Goal: Task Accomplishment & Management: Use online tool/utility

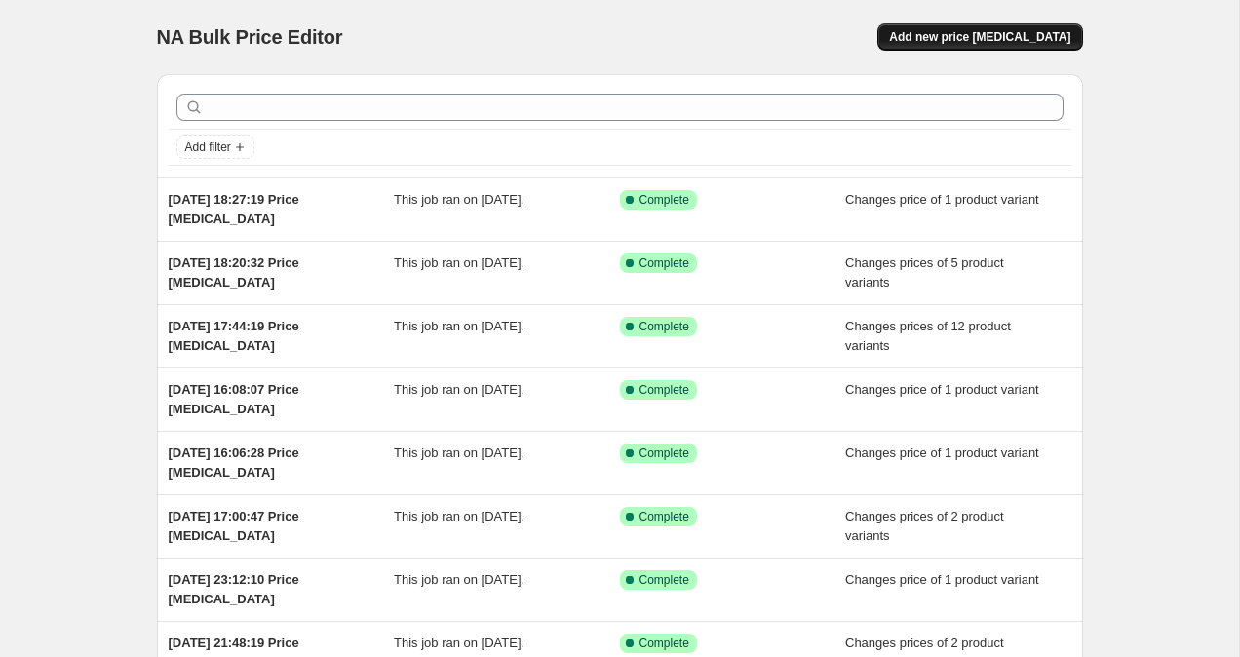
click at [951, 33] on span "Add new price [MEDICAL_DATA]" at bounding box center [979, 37] width 181 height 16
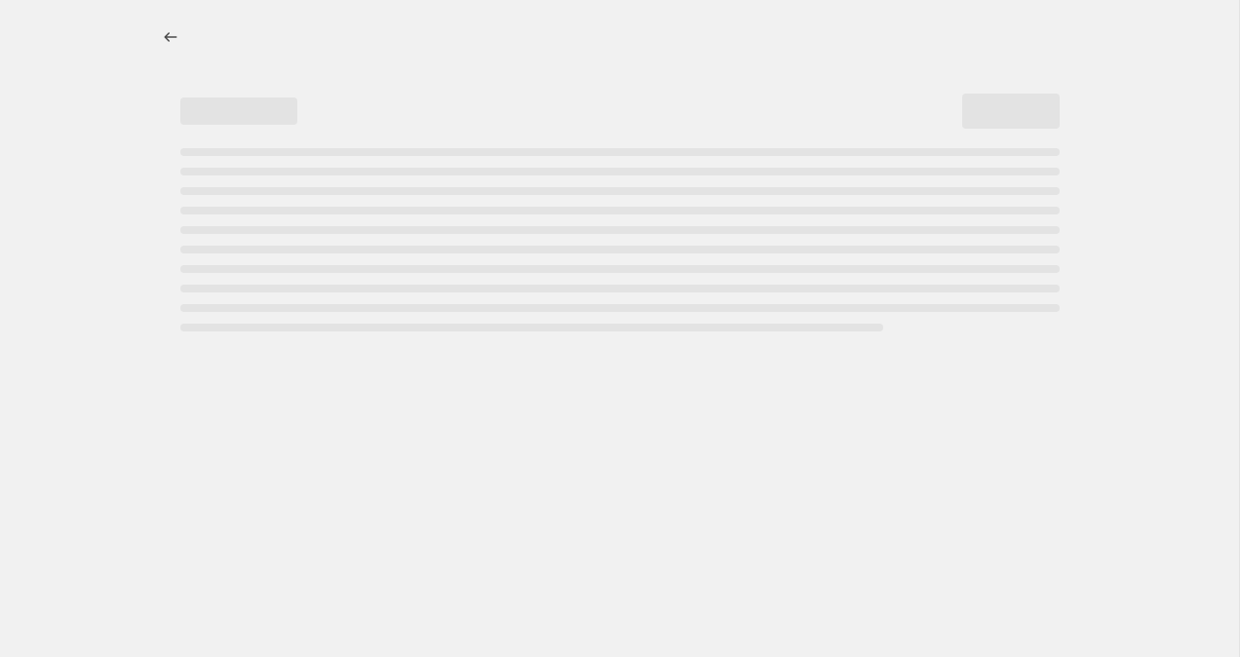
select select "percentage"
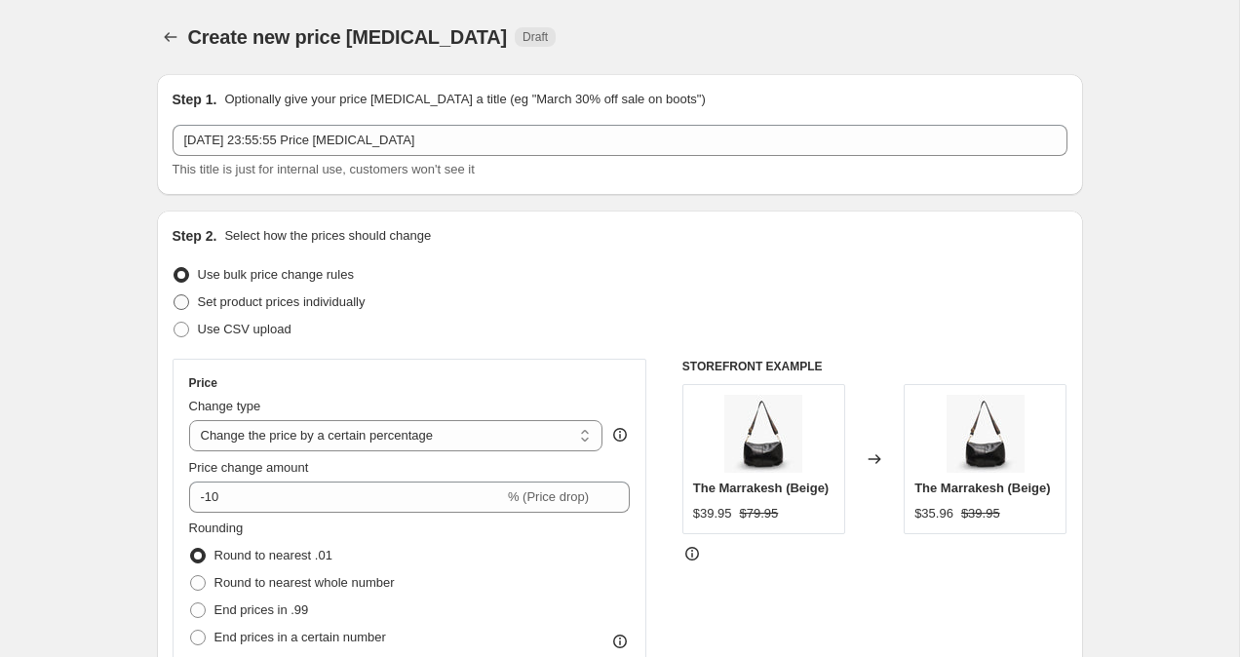
click at [179, 301] on span at bounding box center [182, 302] width 16 height 16
click at [175, 295] on input "Set product prices individually" at bounding box center [174, 294] width 1 height 1
radio input "true"
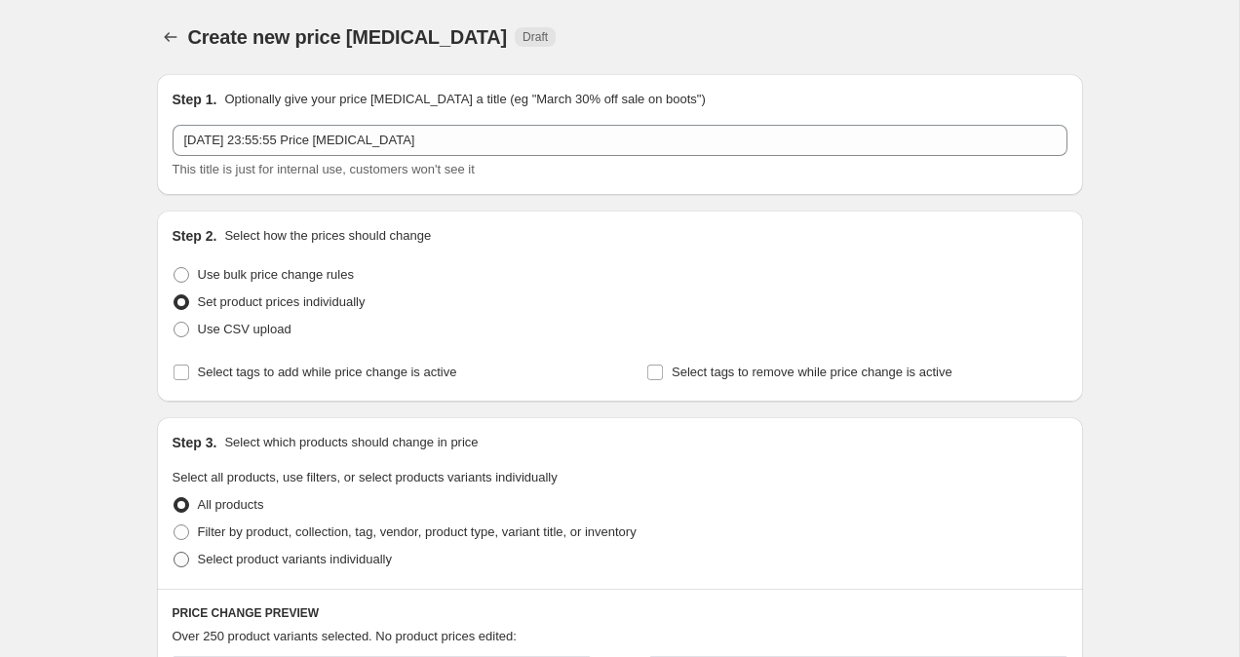
click at [179, 567] on span at bounding box center [182, 560] width 18 height 18
click at [175, 553] on input "Select product variants individually" at bounding box center [174, 552] width 1 height 1
radio input "true"
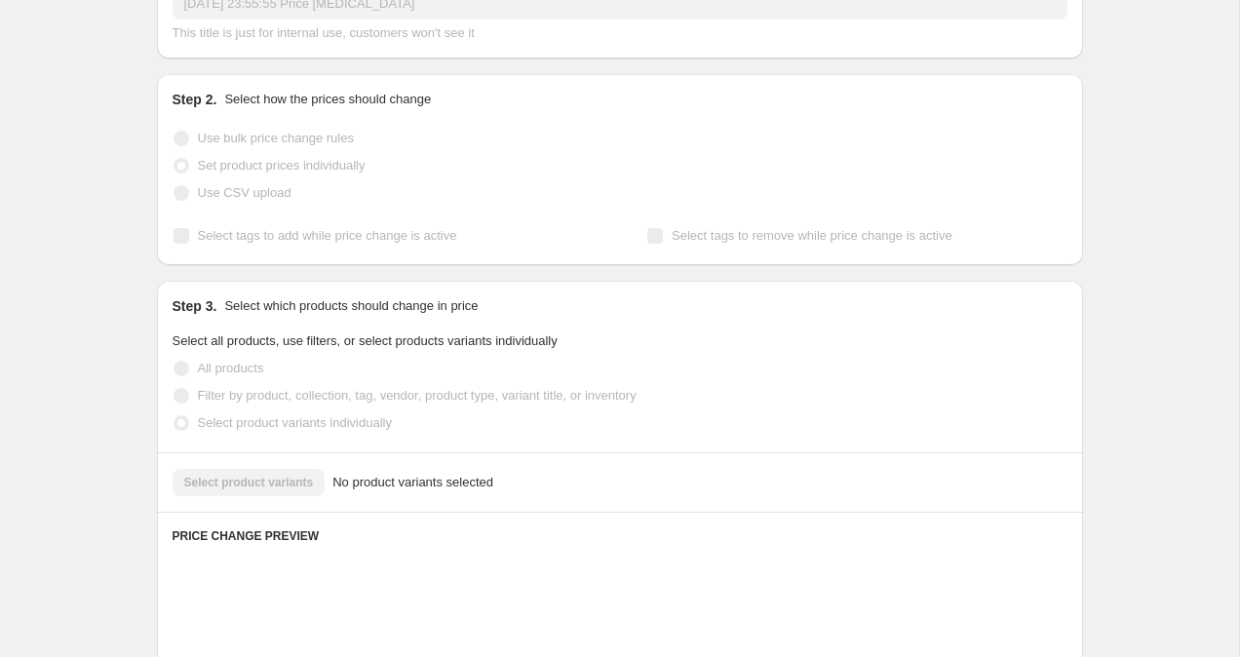
scroll to position [139, 0]
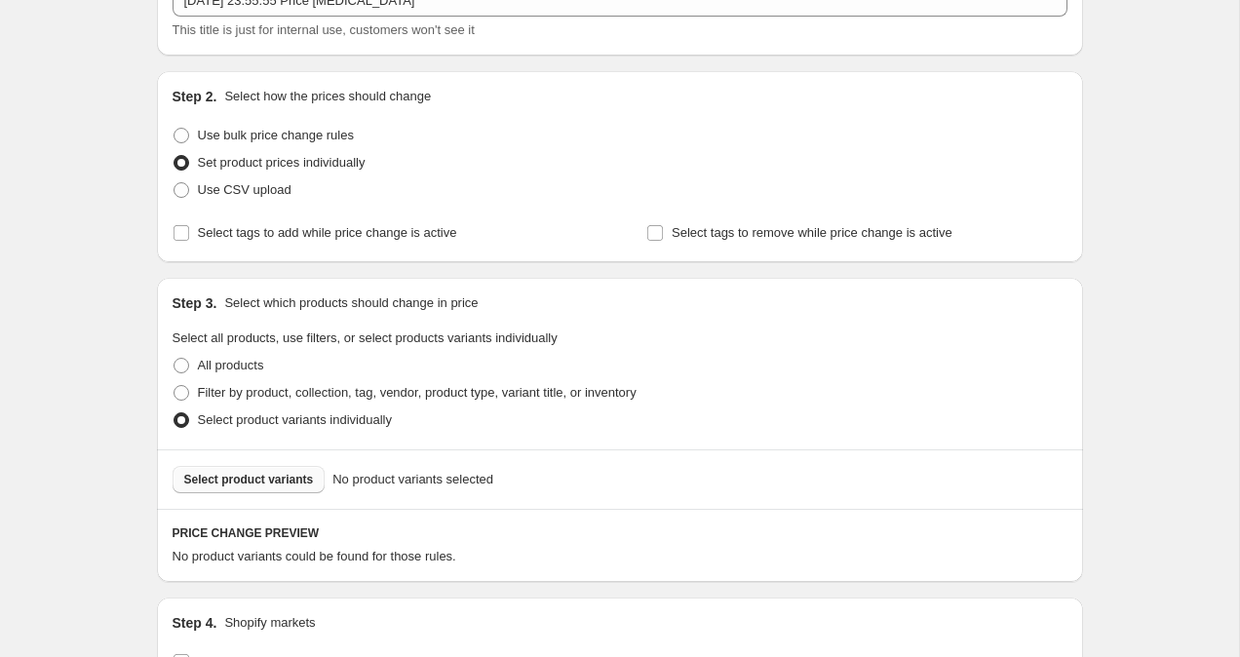
click at [230, 480] on span "Select product variants" at bounding box center [249, 480] width 130 height 16
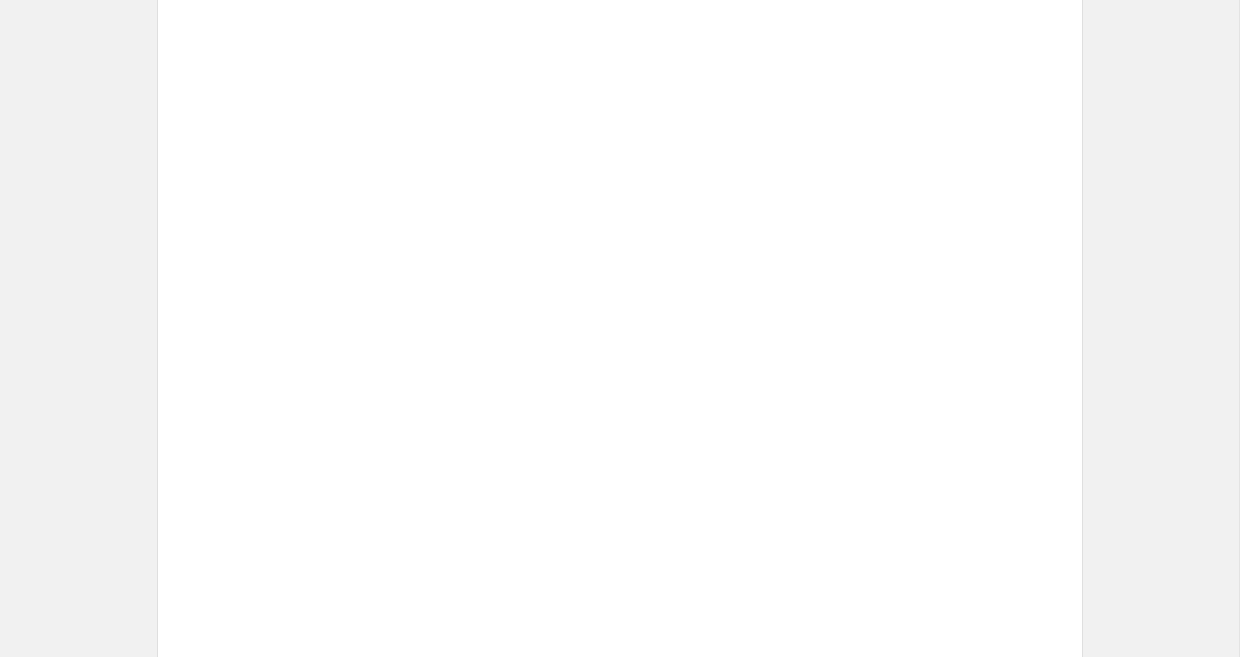
scroll to position [1068, 0]
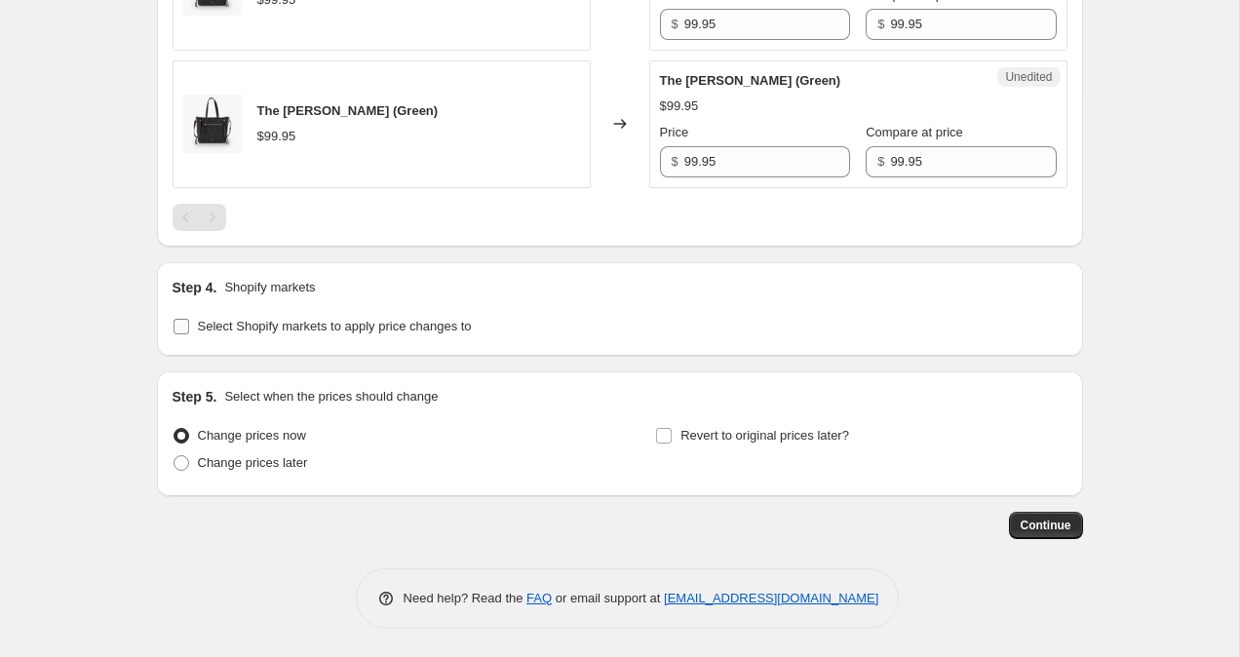
click at [177, 323] on input "Select Shopify markets to apply price changes to" at bounding box center [182, 327] width 16 height 16
checkbox input "true"
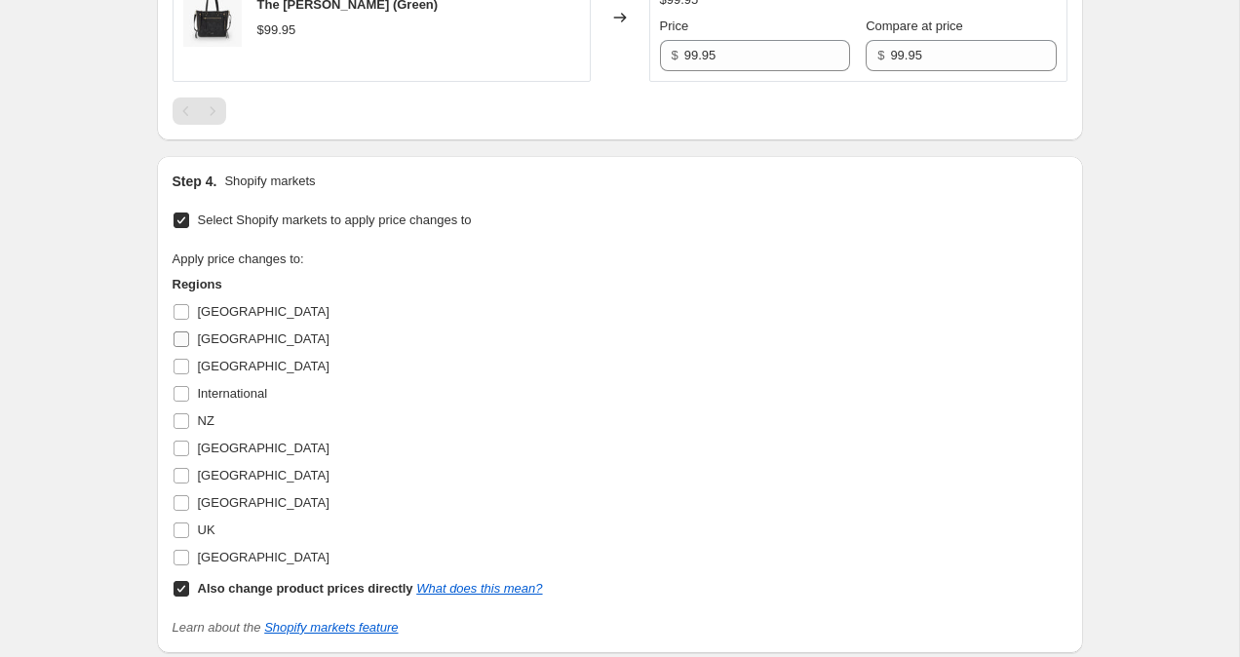
scroll to position [1180, 0]
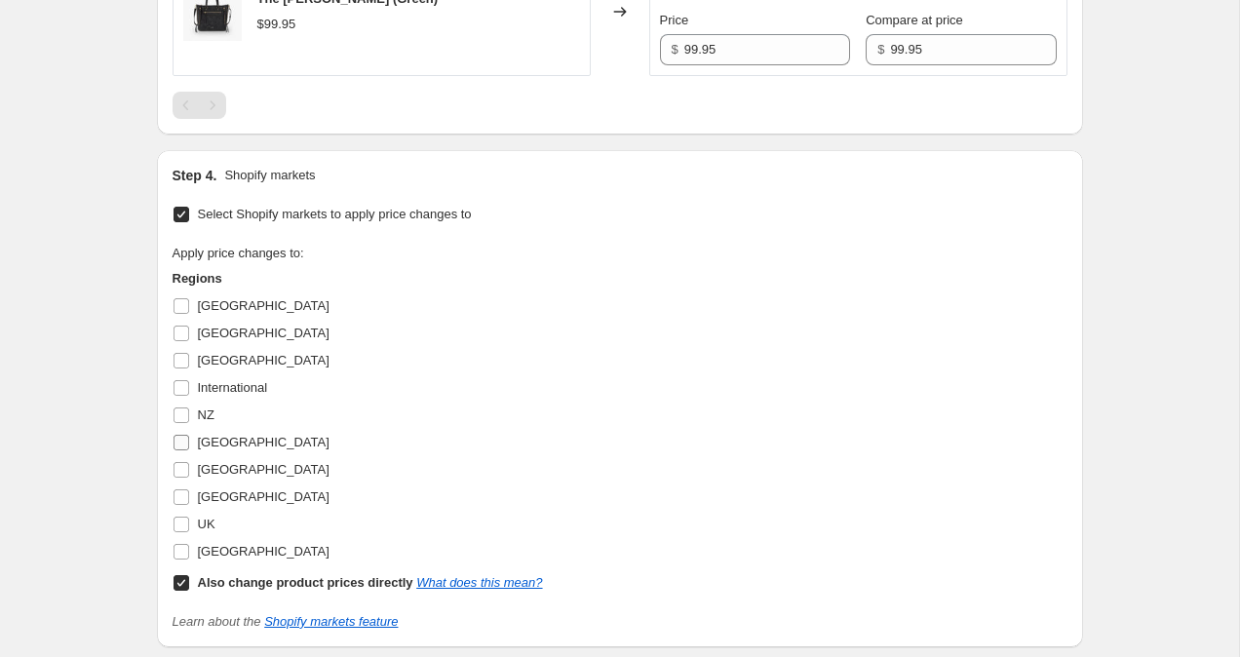
click at [176, 442] on input "[GEOGRAPHIC_DATA]" at bounding box center [182, 443] width 16 height 16
checkbox input "true"
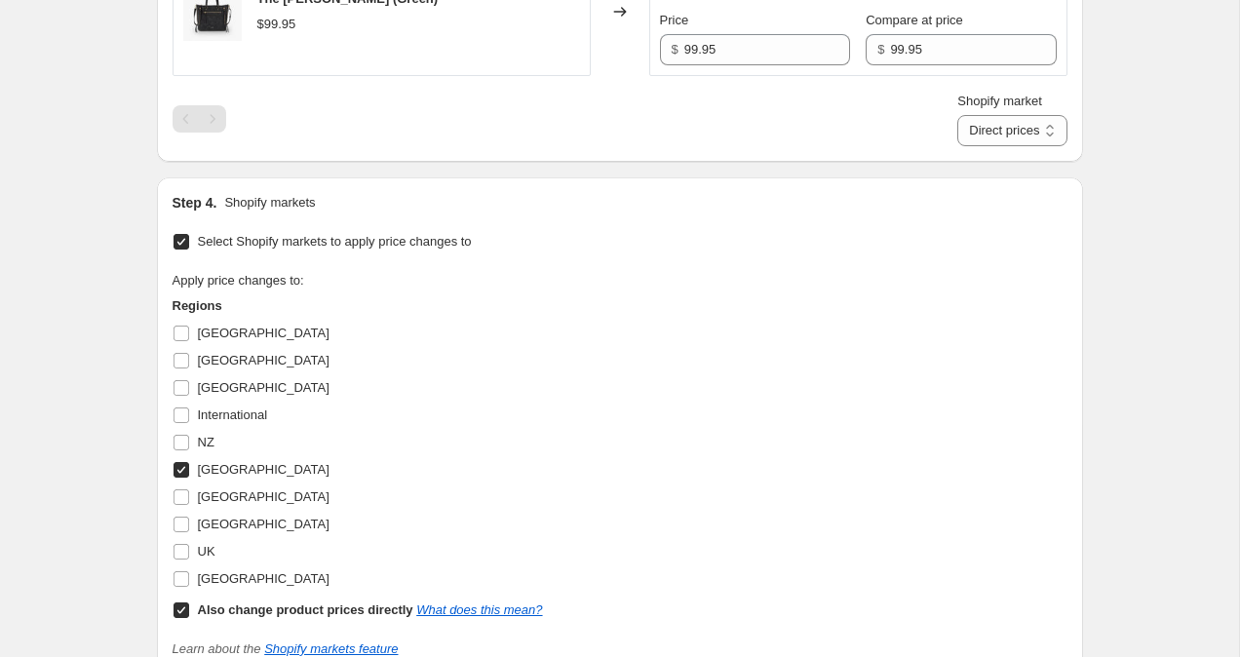
click at [181, 611] on input "Also change product prices directly What does this mean?" at bounding box center [182, 611] width 16 height 16
checkbox input "false"
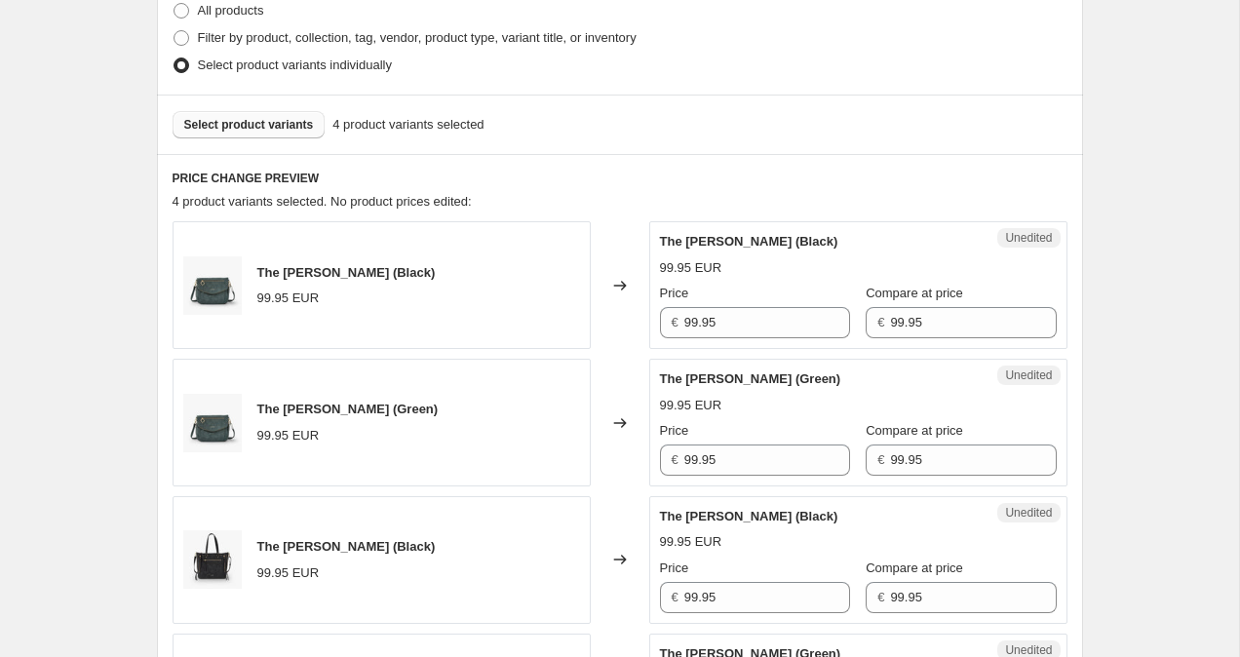
scroll to position [609, 0]
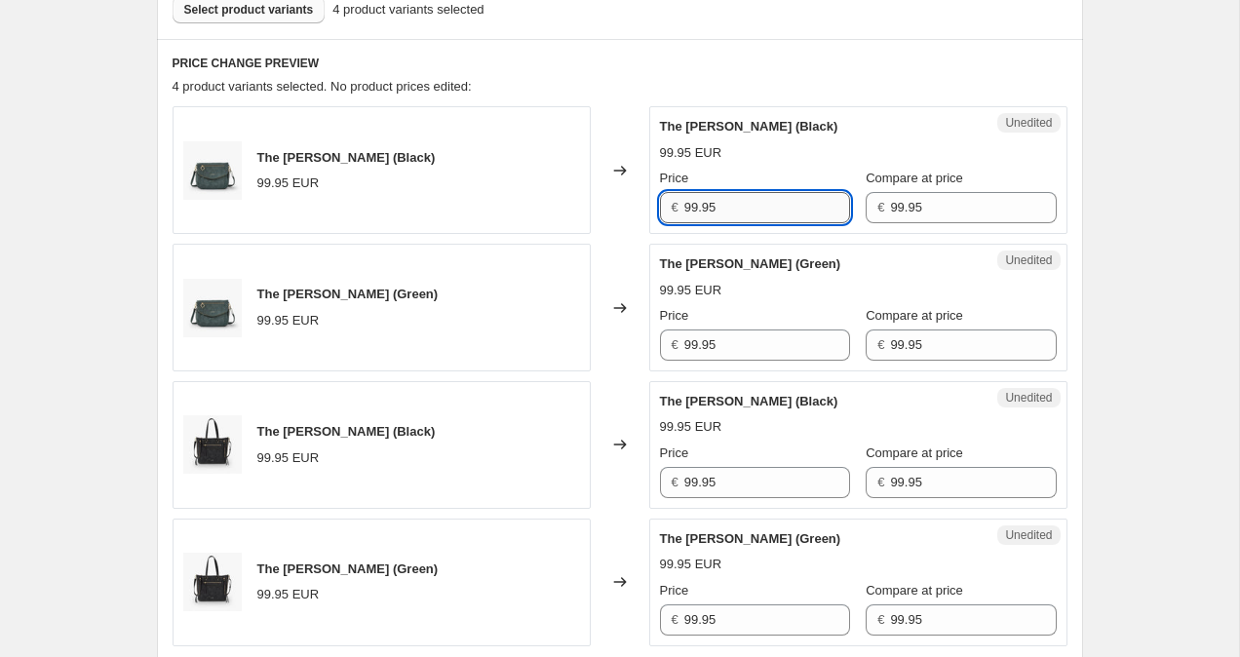
click at [690, 211] on input "99.95" at bounding box center [767, 207] width 166 height 31
type input "79.95"
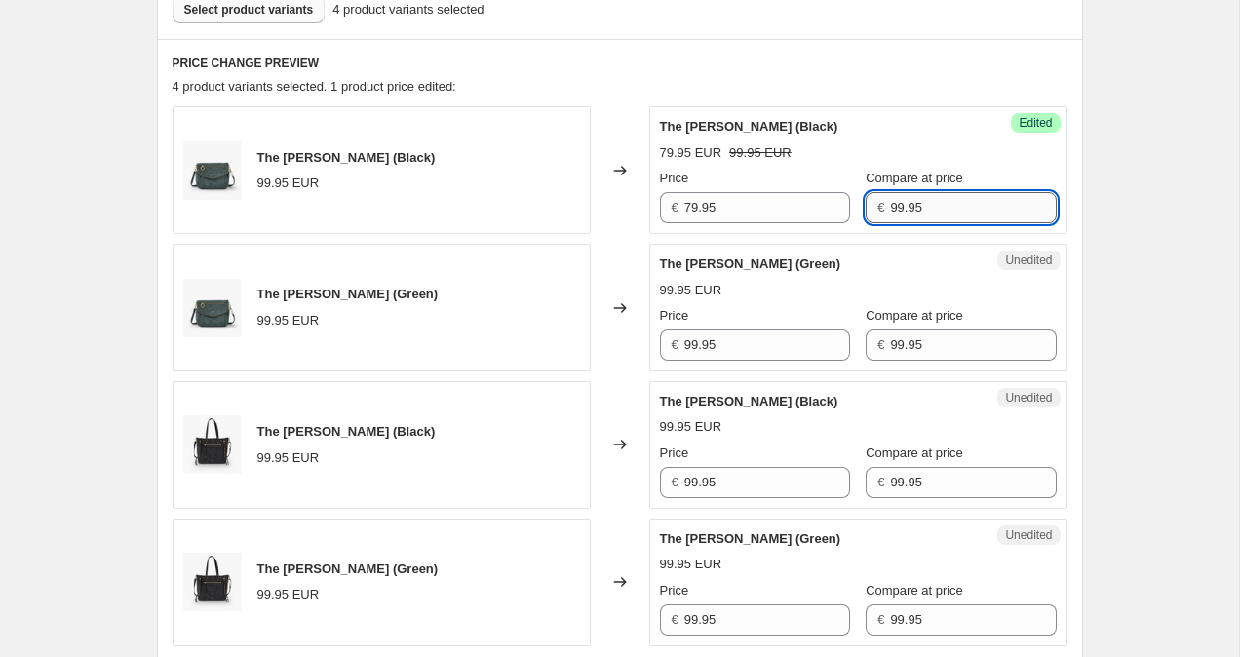
click at [890, 205] on input "99.95" at bounding box center [973, 207] width 166 height 31
type input "79.95"
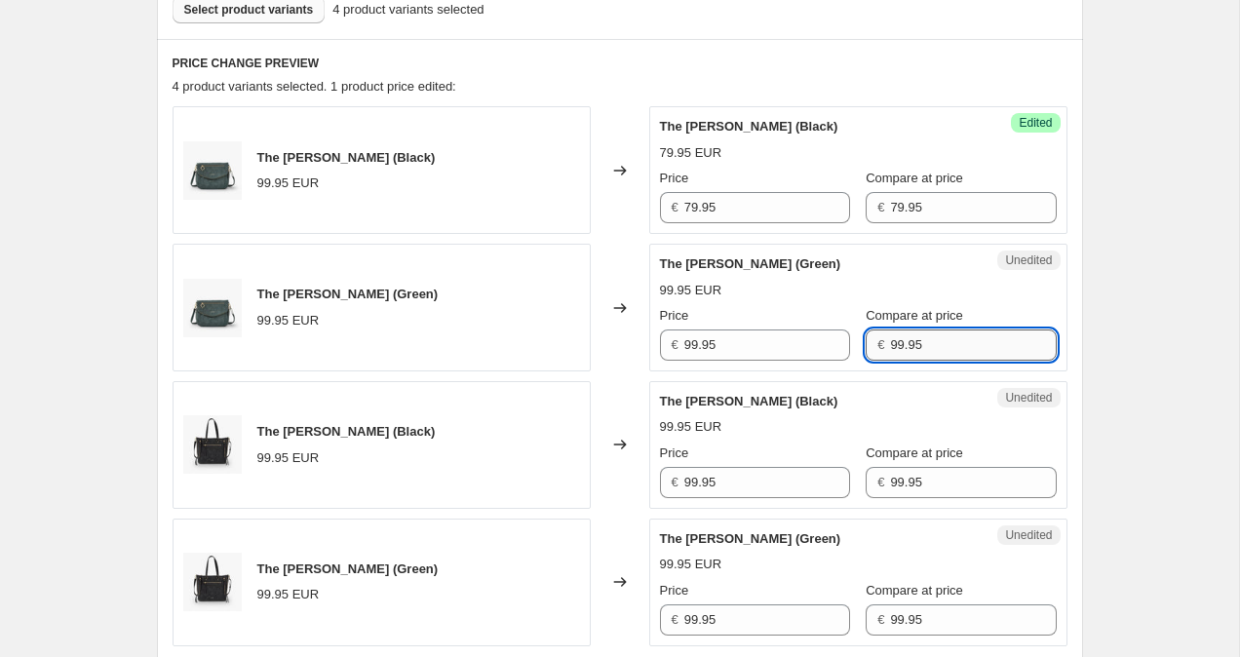
click at [890, 348] on input "99.95" at bounding box center [973, 345] width 166 height 31
type input "79.95"
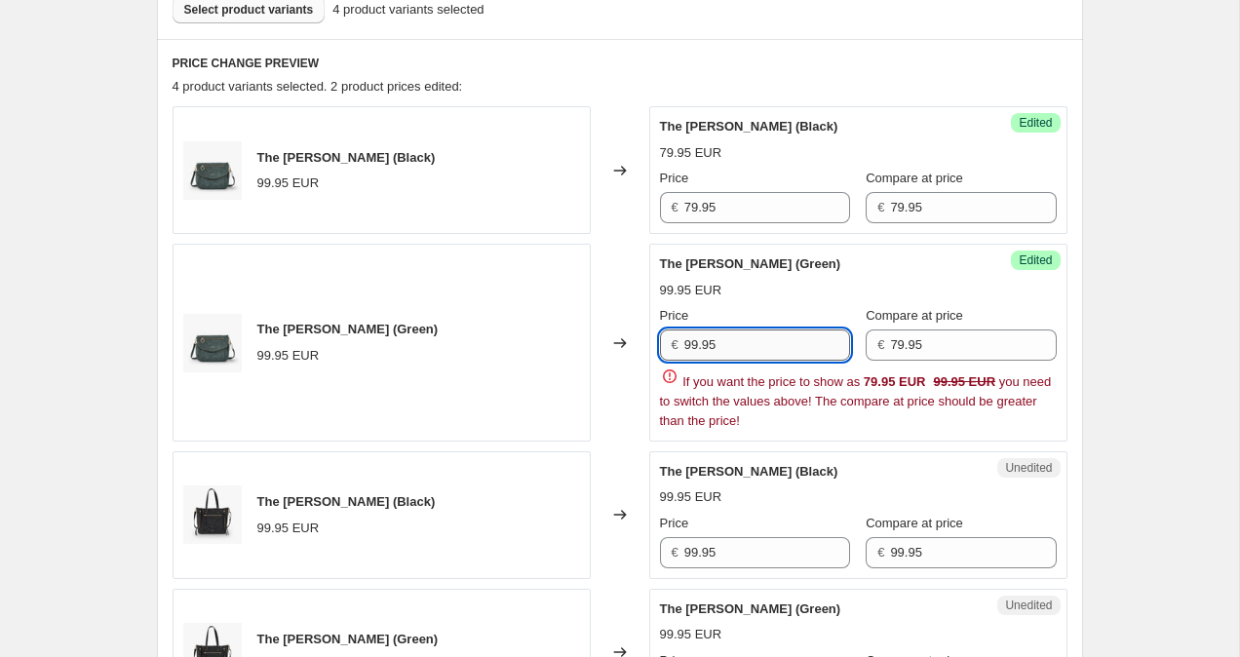
click at [691, 342] on input "99.95" at bounding box center [767, 345] width 166 height 31
type input "79.95"
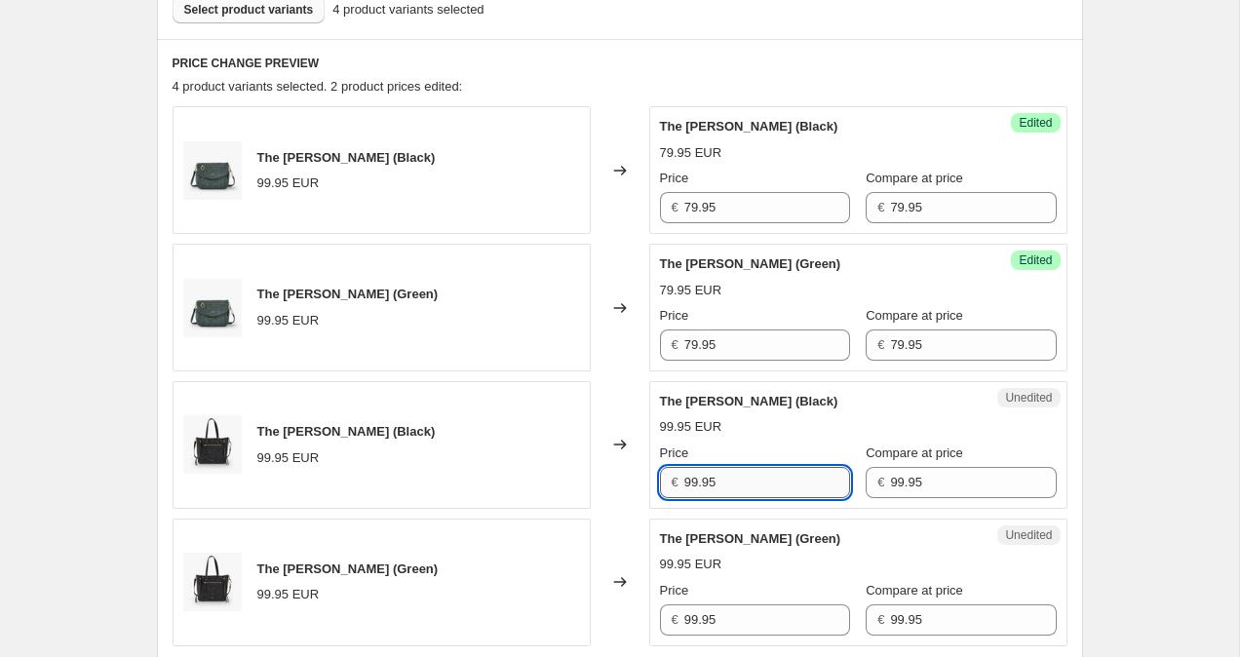
click at [692, 555] on div "The [PERSON_NAME] (Black) 99.95 EUR Changed to Success Edited The [PERSON_NAME]…" at bounding box center [620, 375] width 895 height 539
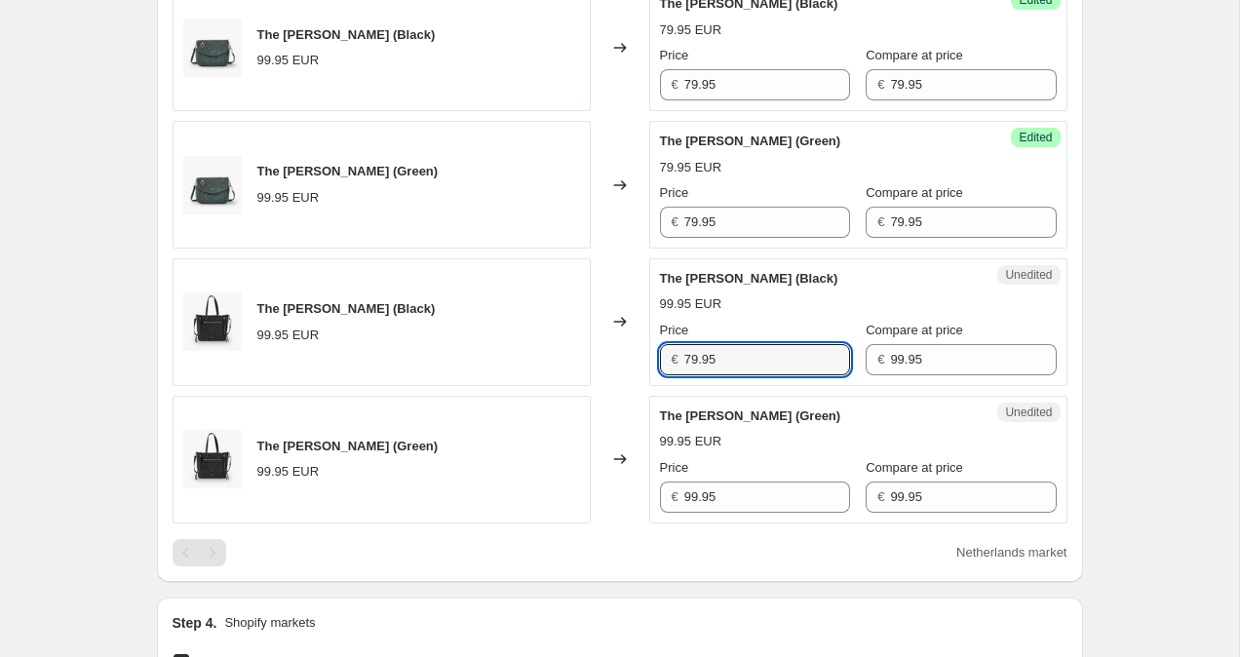
scroll to position [735, 0]
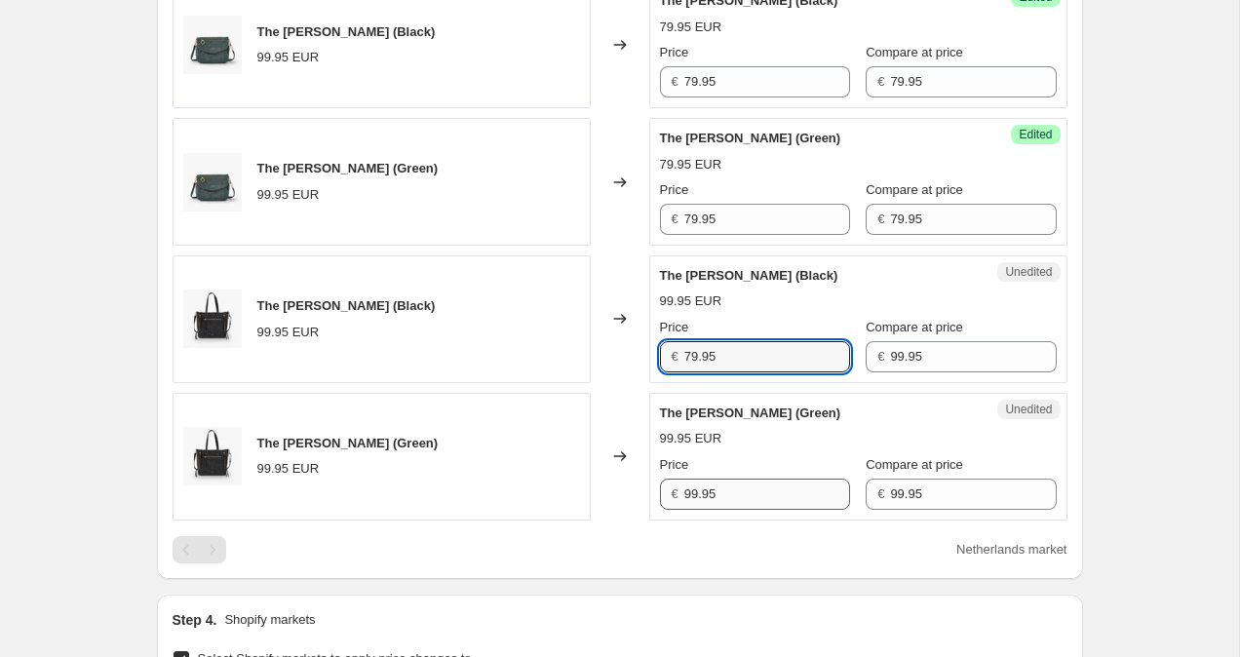
type input "79.95"
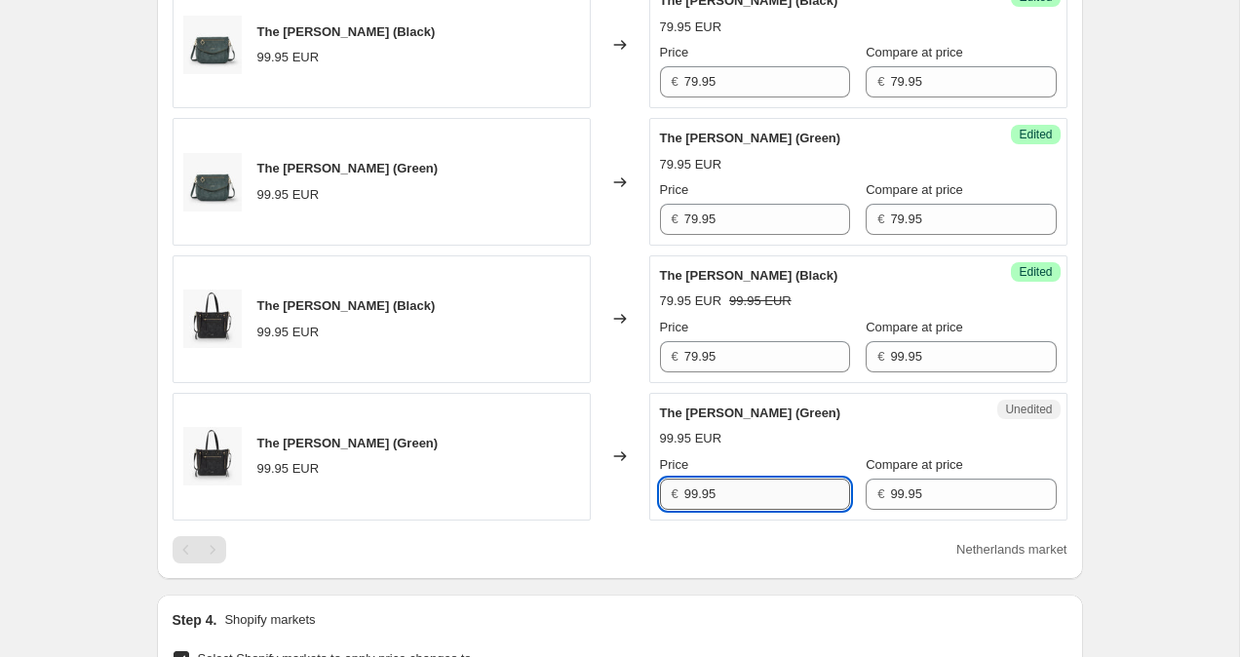
click at [692, 497] on input "99.95" at bounding box center [767, 494] width 166 height 31
type input "79.95"
click at [890, 353] on input "99.95" at bounding box center [973, 356] width 166 height 31
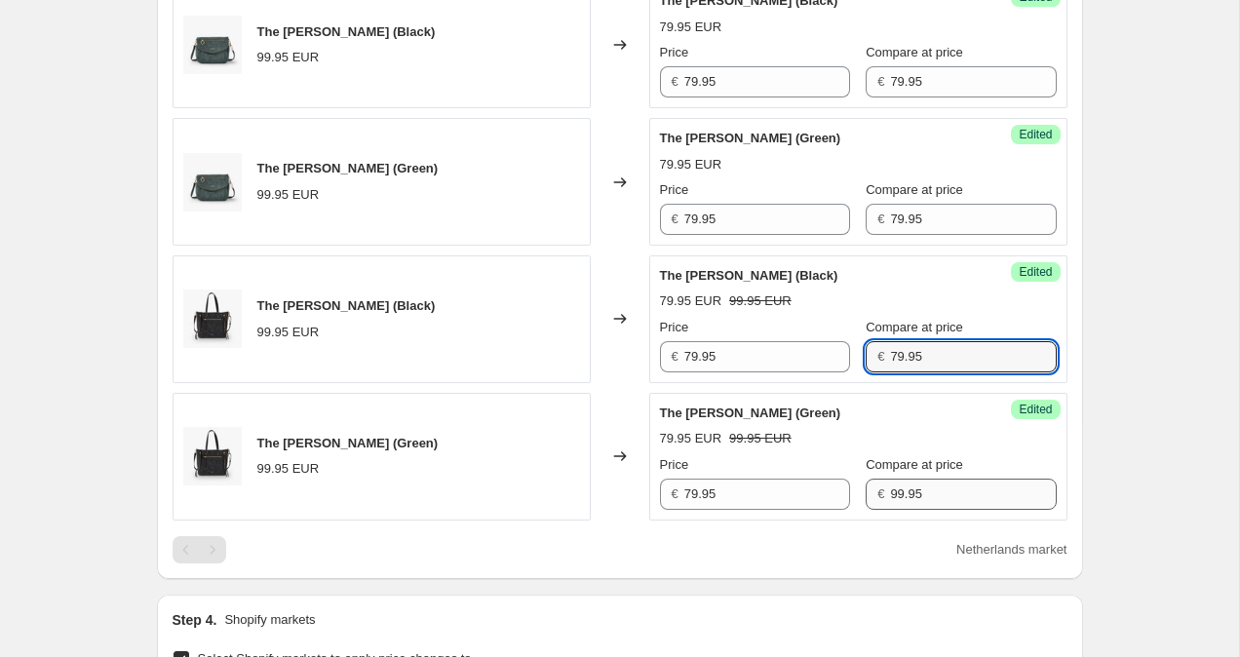
type input "79.95"
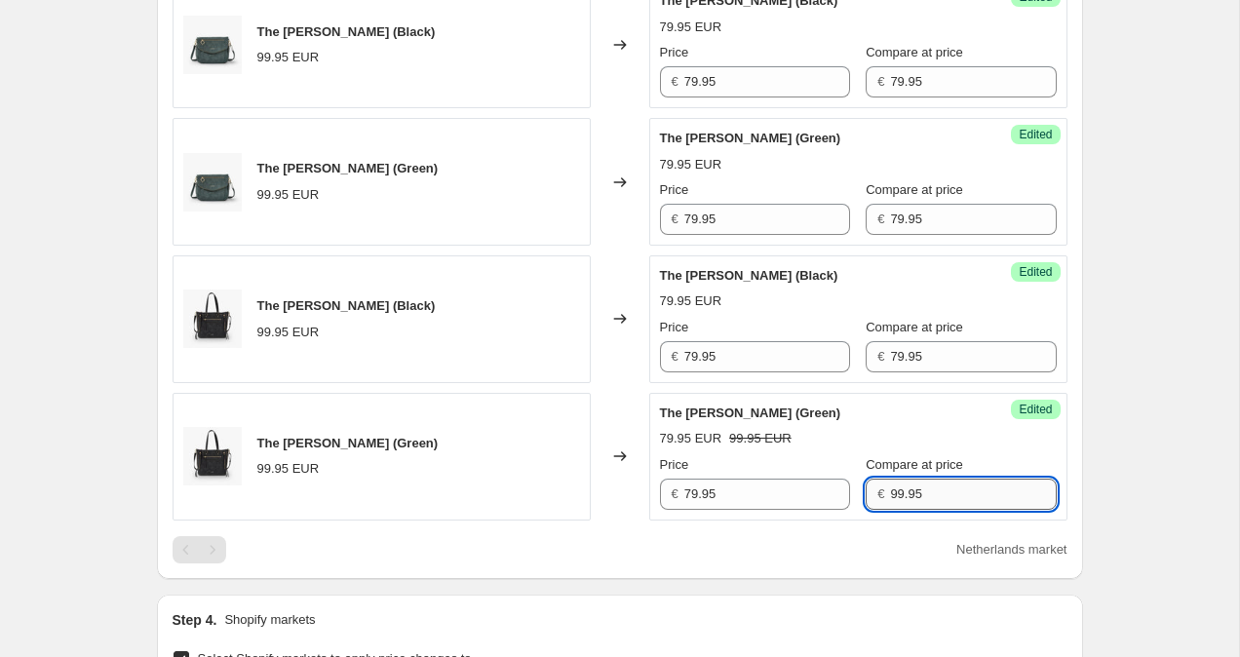
click at [890, 495] on input "99.95" at bounding box center [973, 494] width 166 height 31
type input "79.95"
click at [1188, 292] on div "Create new price [MEDICAL_DATA]. This page is ready Create new price [MEDICAL_D…" at bounding box center [619, 329] width 1239 height 2129
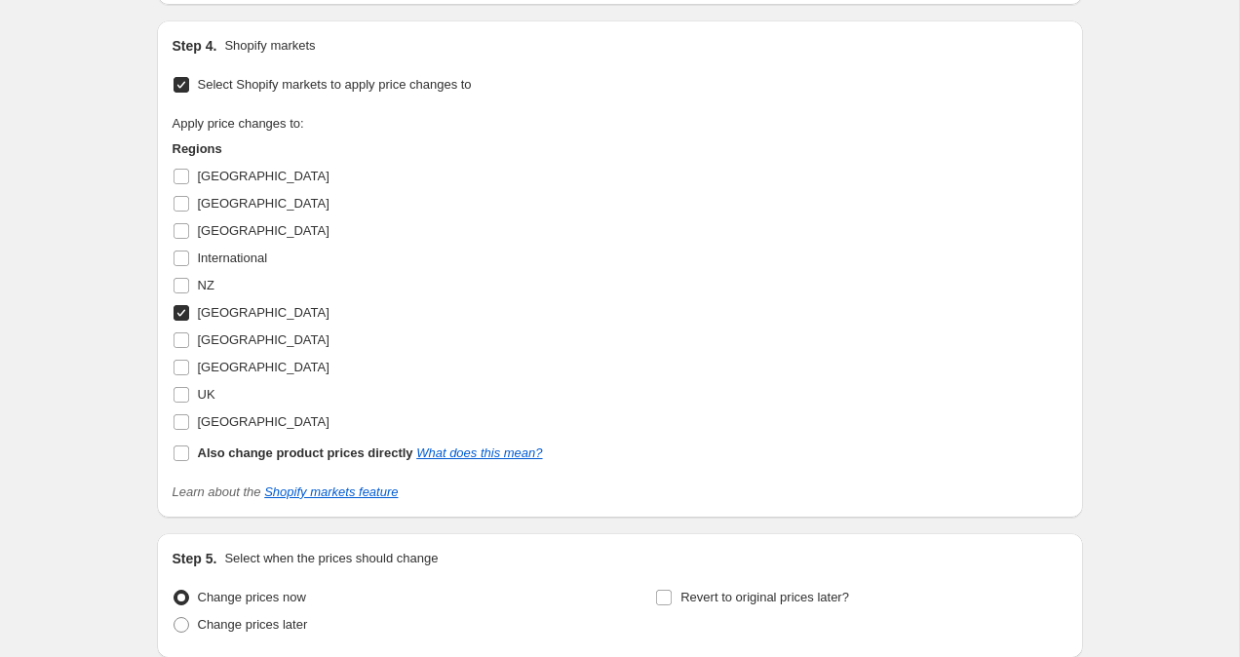
scroll to position [1472, 0]
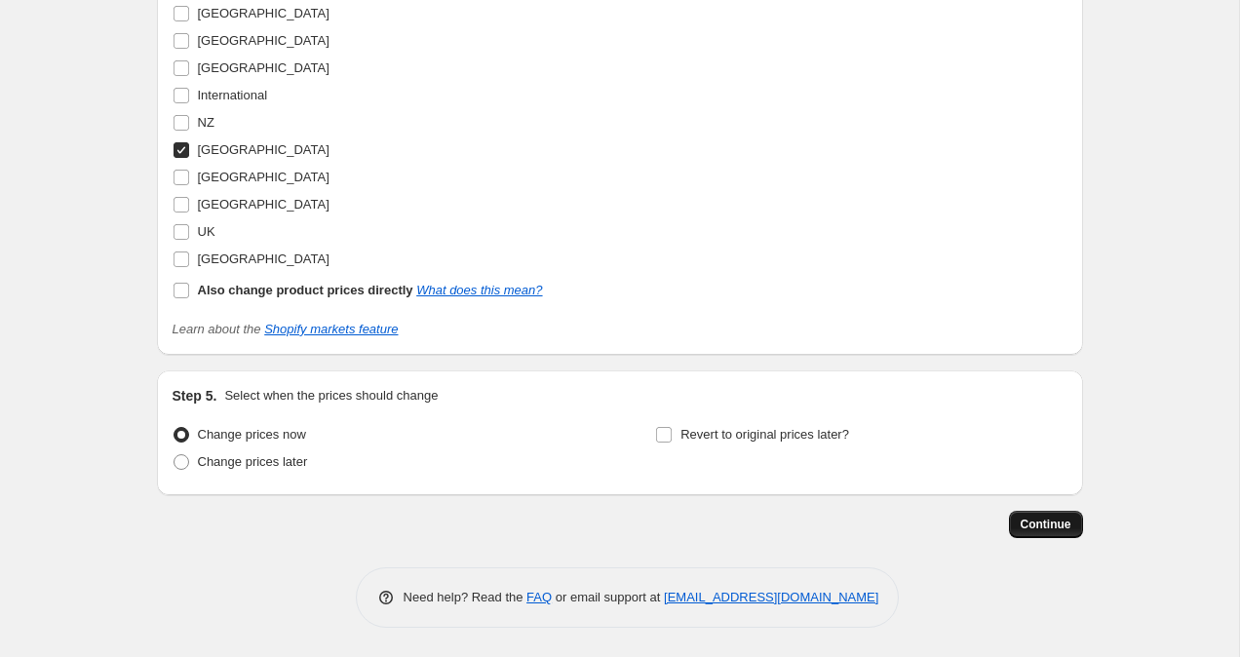
click at [1072, 524] on button "Continue" at bounding box center [1046, 524] width 74 height 27
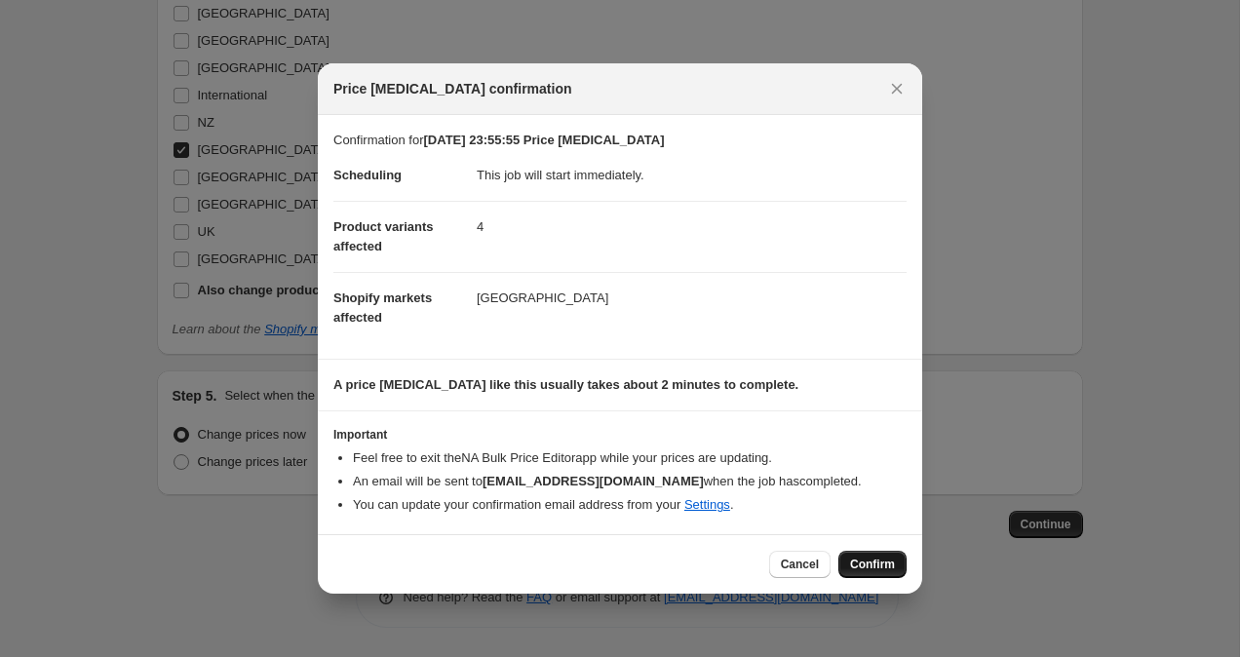
click at [890, 559] on span "Confirm" at bounding box center [872, 565] width 45 height 16
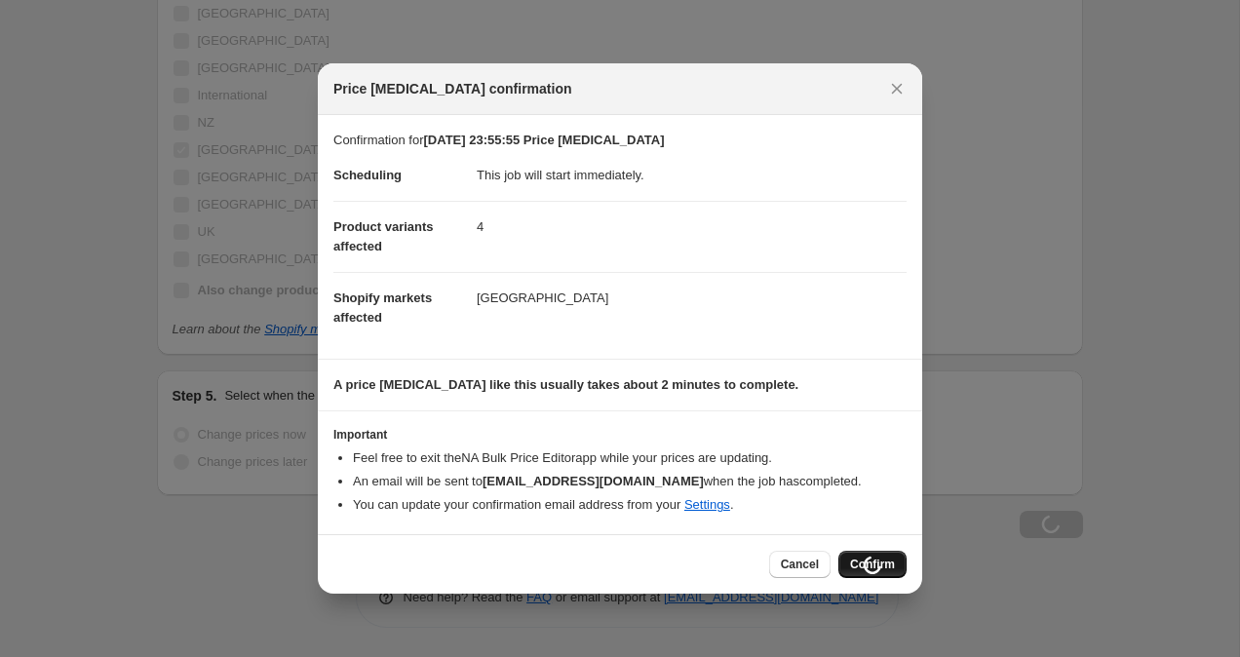
scroll to position [1472, 0]
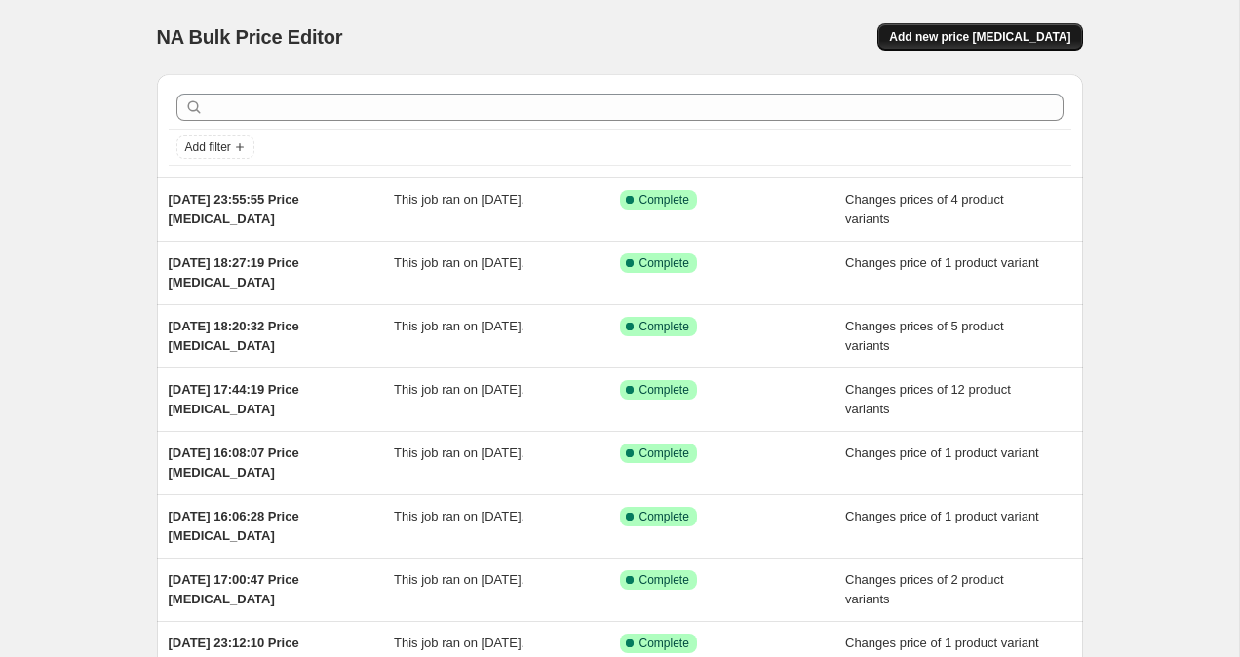
click at [965, 39] on span "Add new price [MEDICAL_DATA]" at bounding box center [979, 37] width 181 height 16
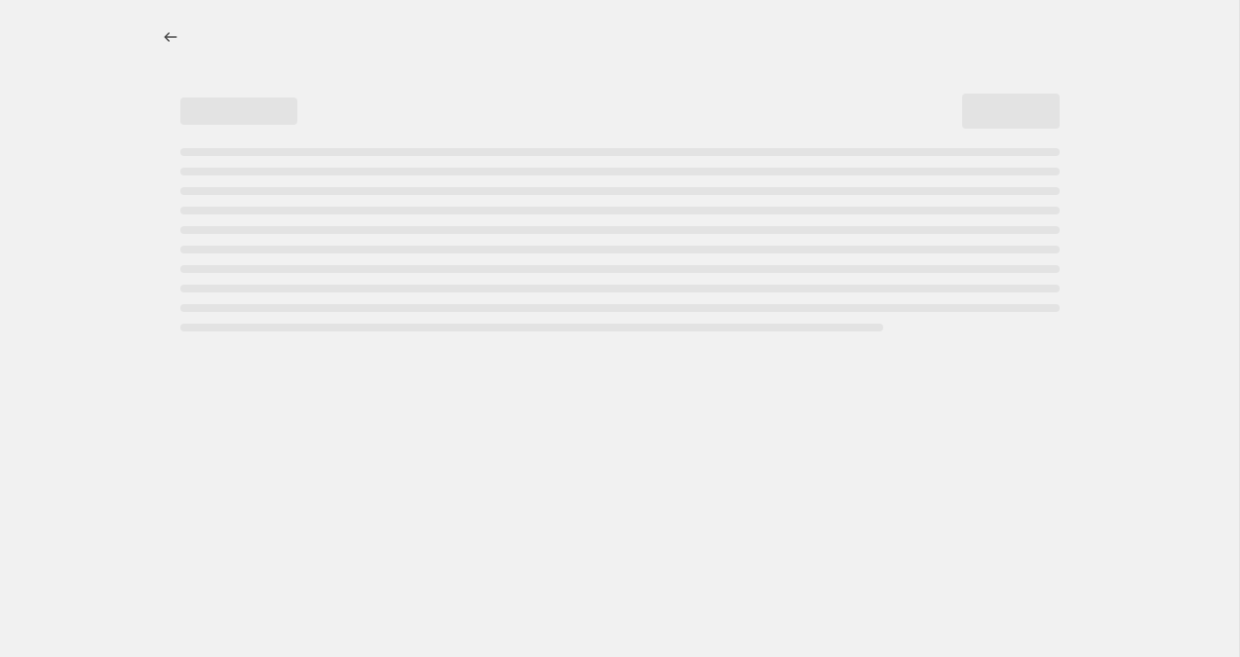
select select "percentage"
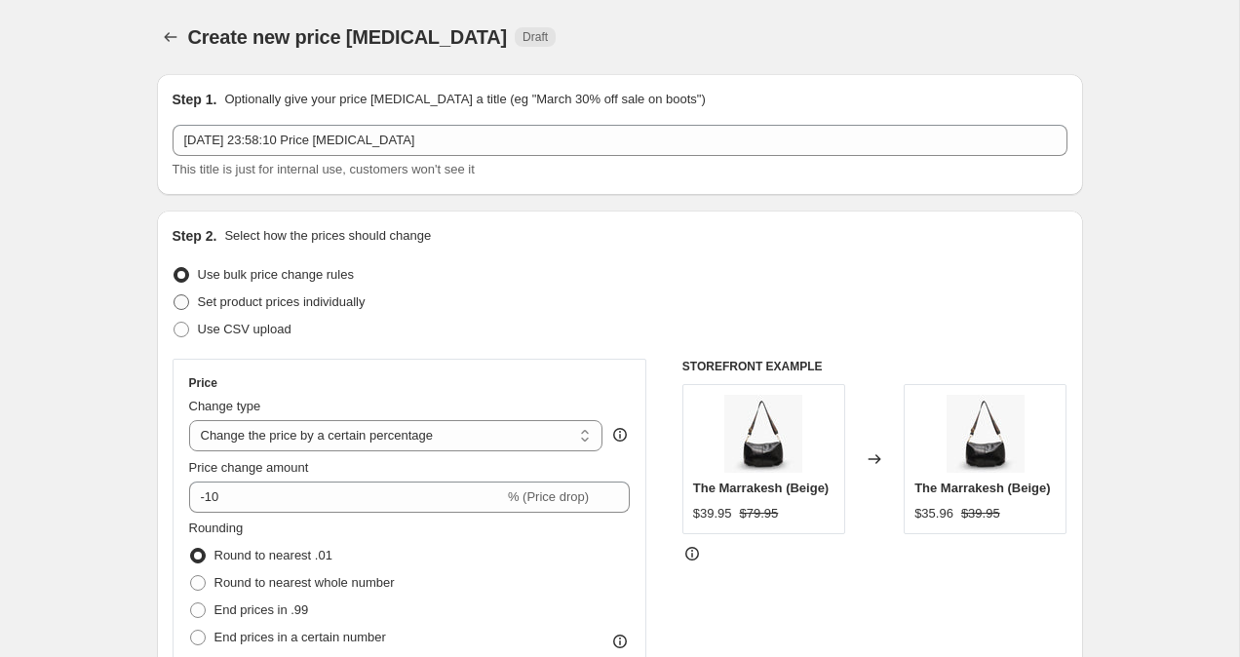
click at [190, 295] on label "Set product prices individually" at bounding box center [269, 302] width 193 height 27
click at [175, 295] on input "Set product prices individually" at bounding box center [174, 294] width 1 height 1
radio input "true"
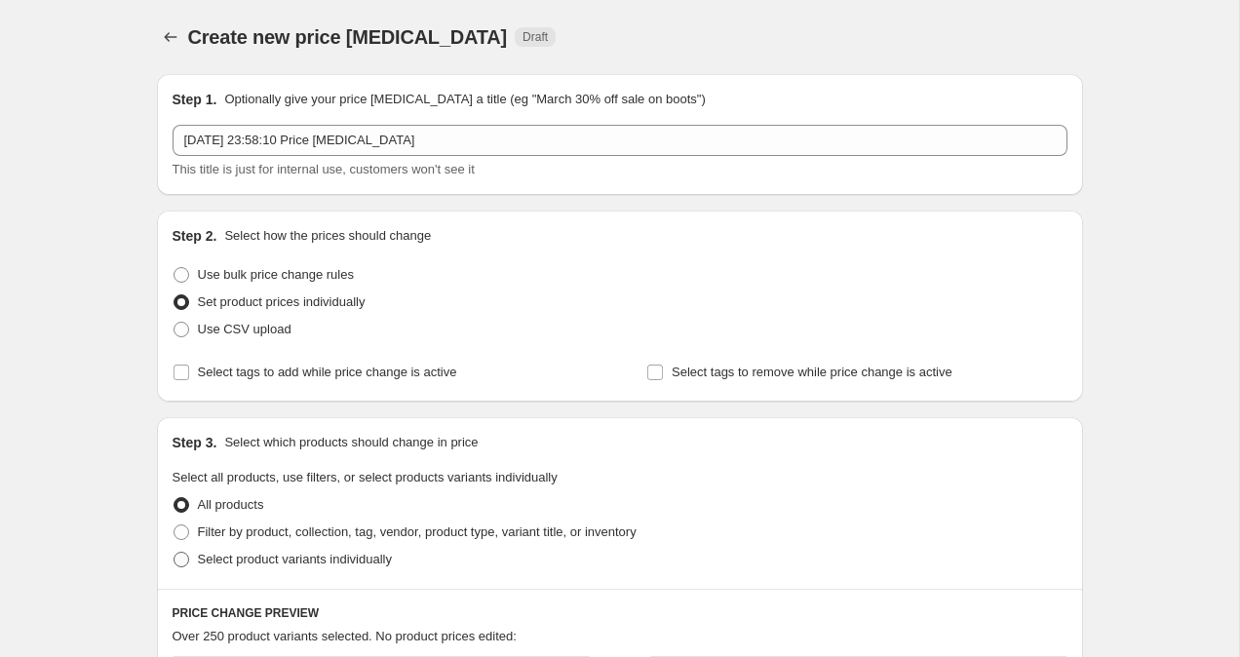
click at [185, 563] on span at bounding box center [182, 560] width 16 height 16
click at [175, 553] on input "Select product variants individually" at bounding box center [174, 552] width 1 height 1
radio input "true"
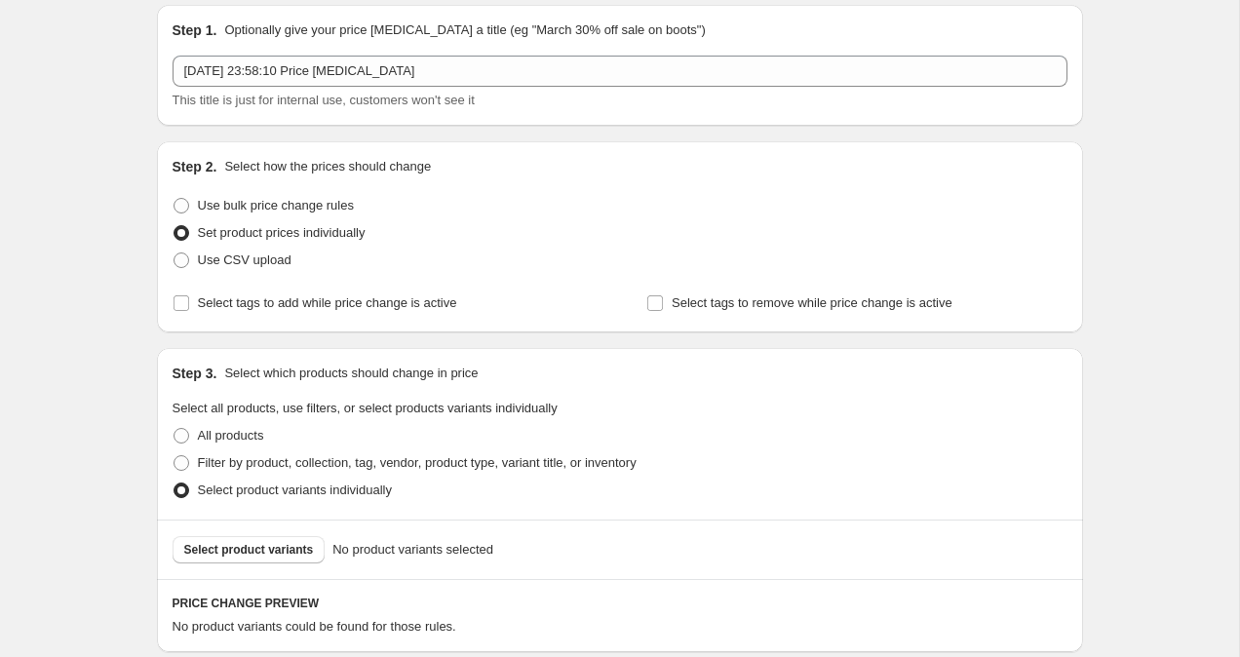
scroll to position [82, 0]
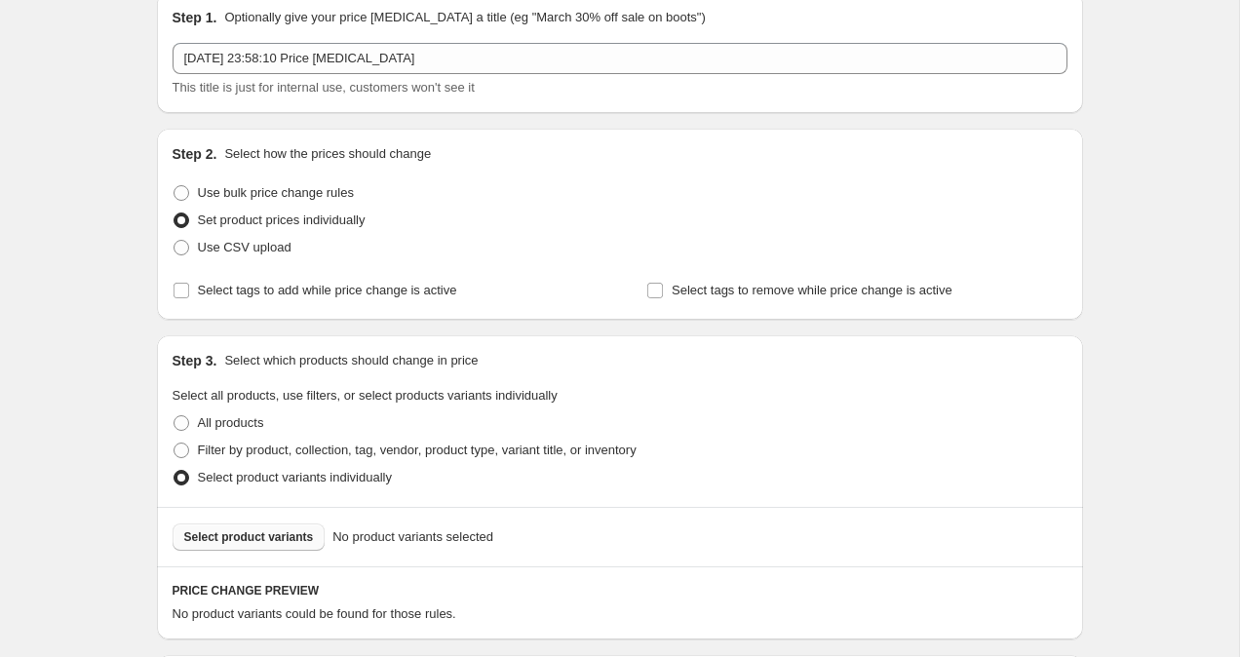
click at [233, 546] on button "Select product variants" at bounding box center [249, 537] width 153 height 27
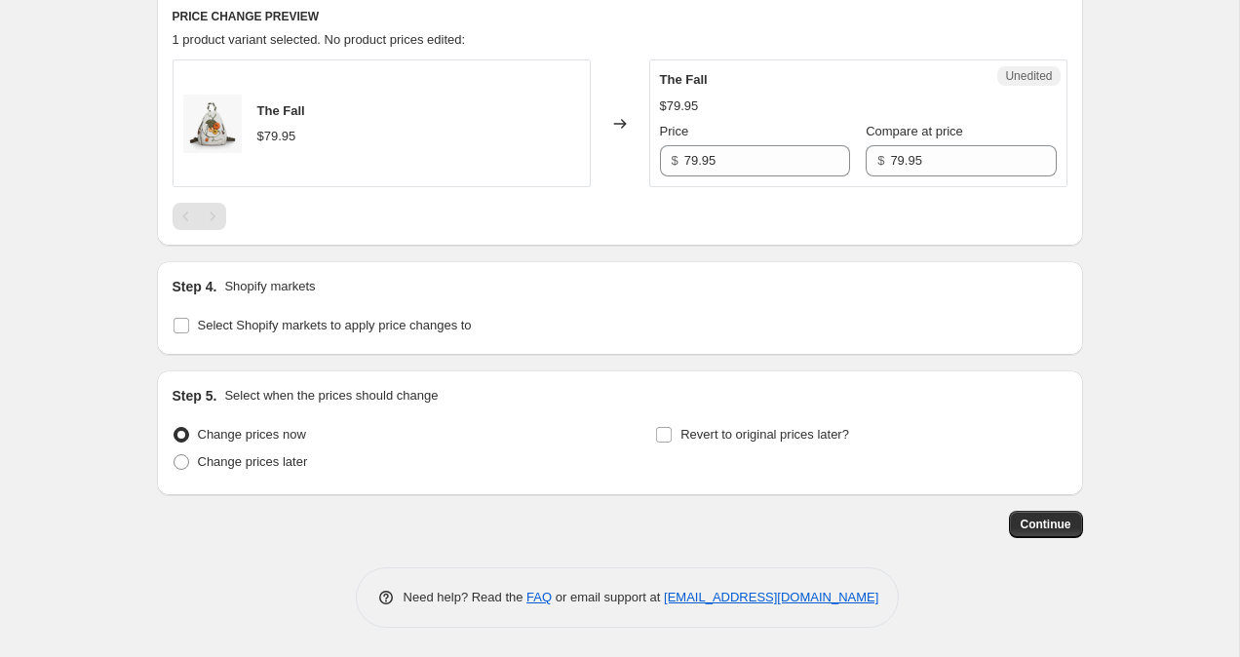
scroll to position [656, 0]
click at [177, 340] on div "Step 4. Shopify markets Select Shopify markets to apply price changes to" at bounding box center [620, 308] width 926 height 94
click at [177, 328] on input "Select Shopify markets to apply price changes to" at bounding box center [182, 326] width 16 height 16
checkbox input "true"
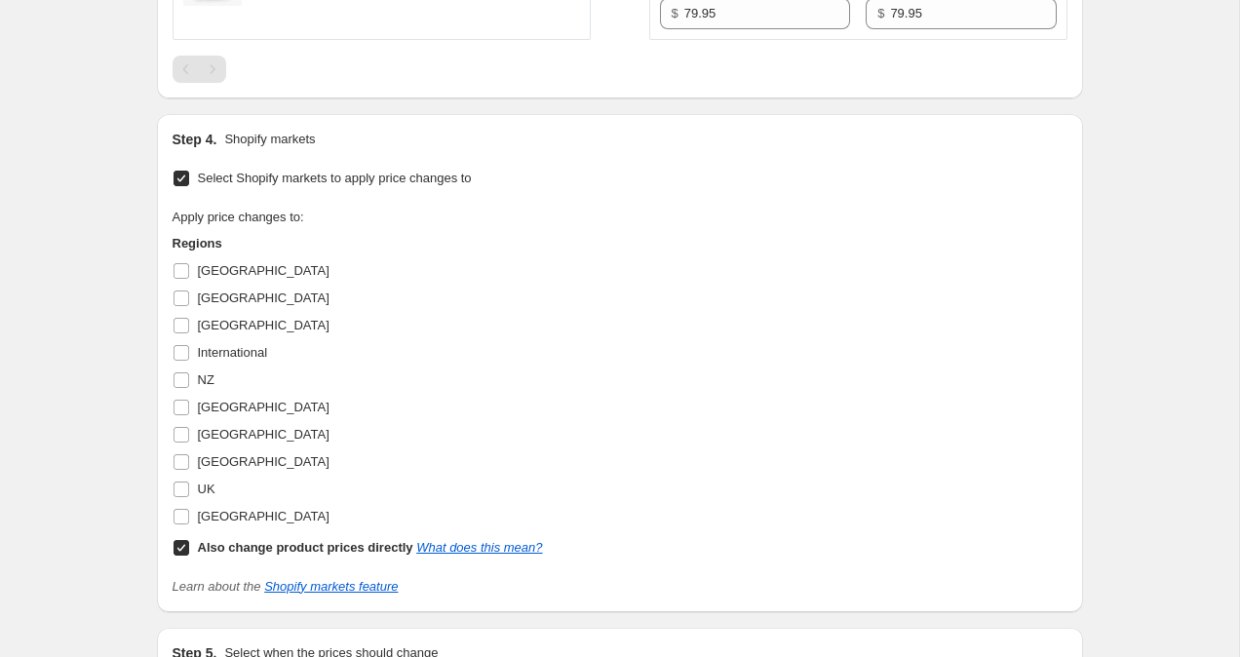
scroll to position [841, 0]
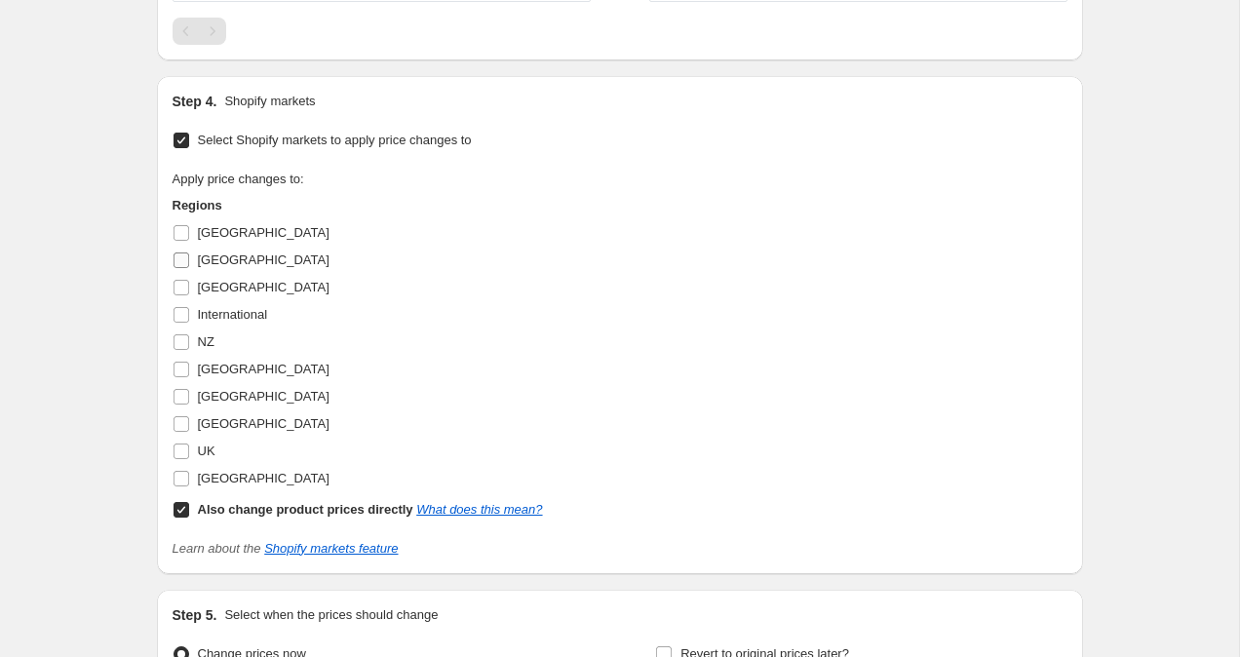
click at [185, 254] on input "[GEOGRAPHIC_DATA]" at bounding box center [182, 261] width 16 height 16
checkbox input "true"
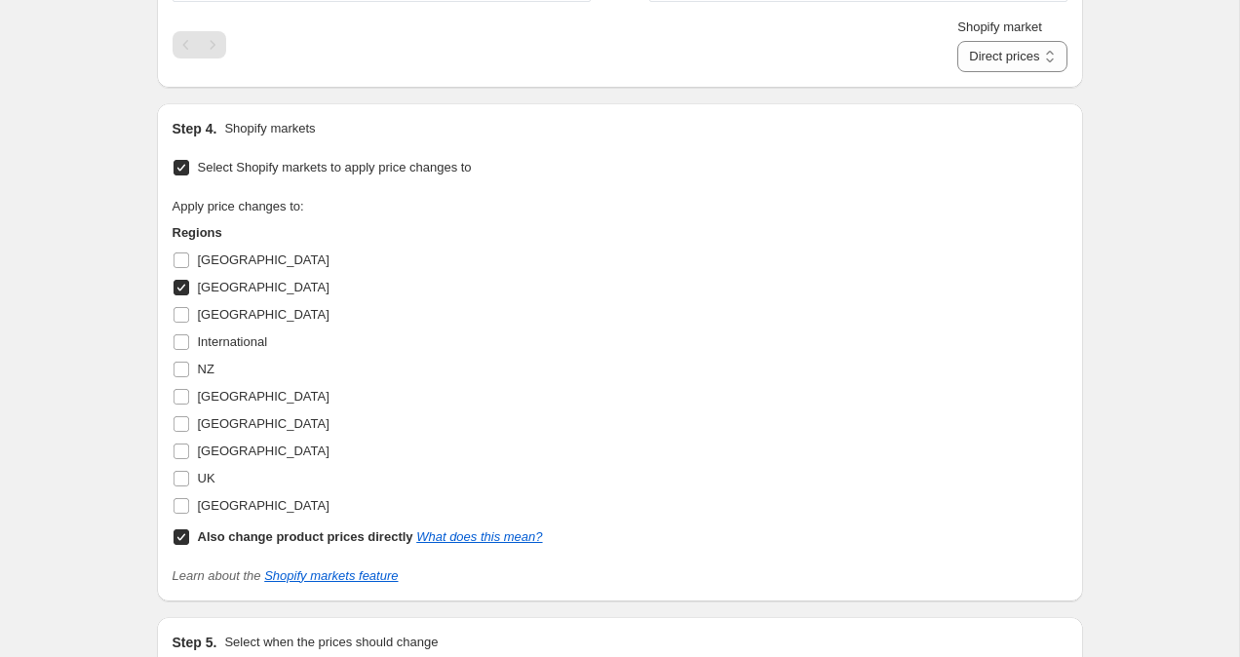
click at [184, 534] on input "Also change product prices directly What does this mean?" at bounding box center [182, 537] width 16 height 16
checkbox input "false"
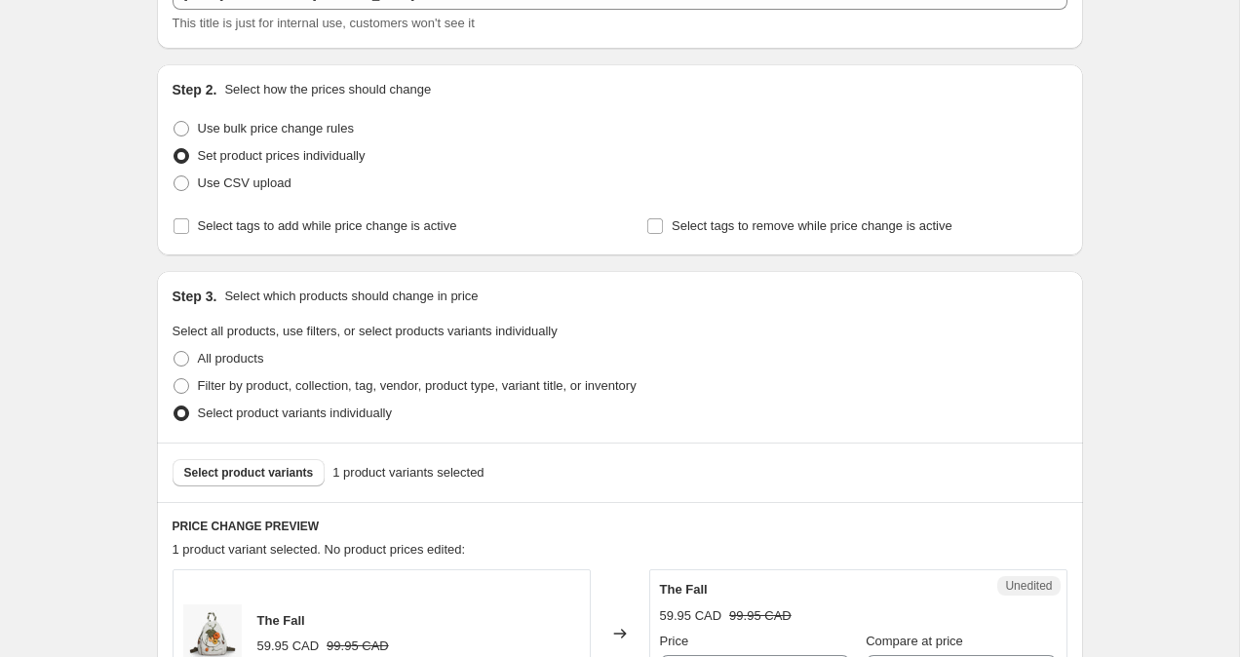
scroll to position [206, 0]
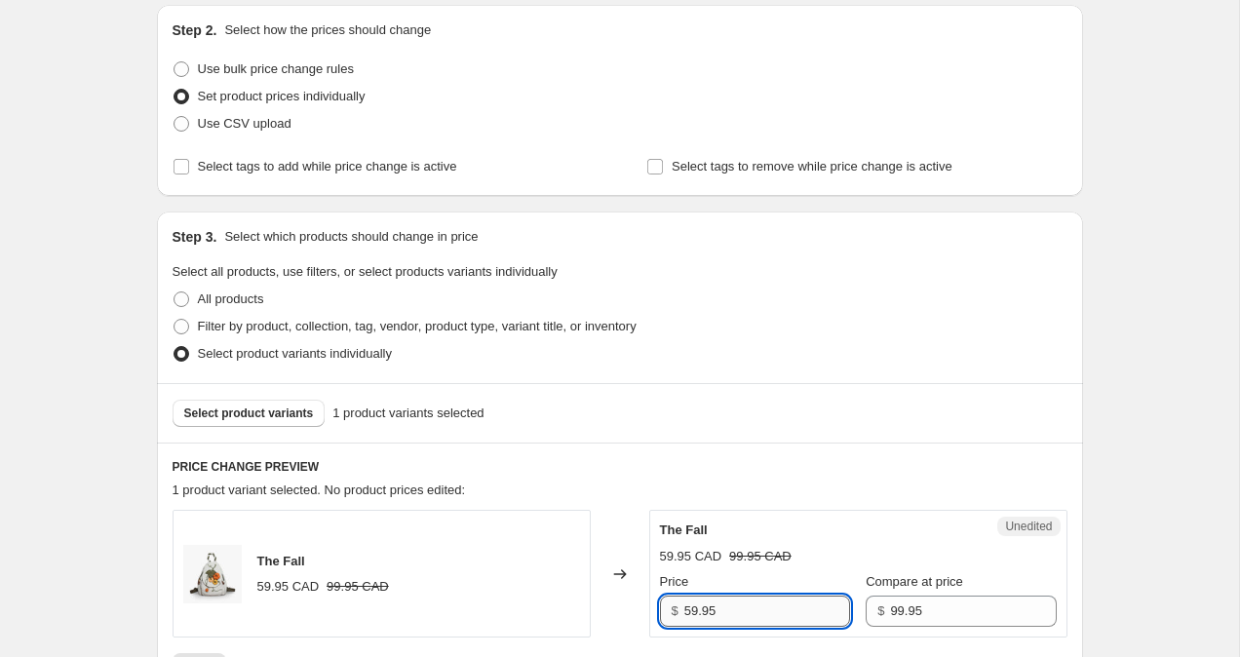
click at [694, 614] on input "59.95" at bounding box center [767, 611] width 166 height 31
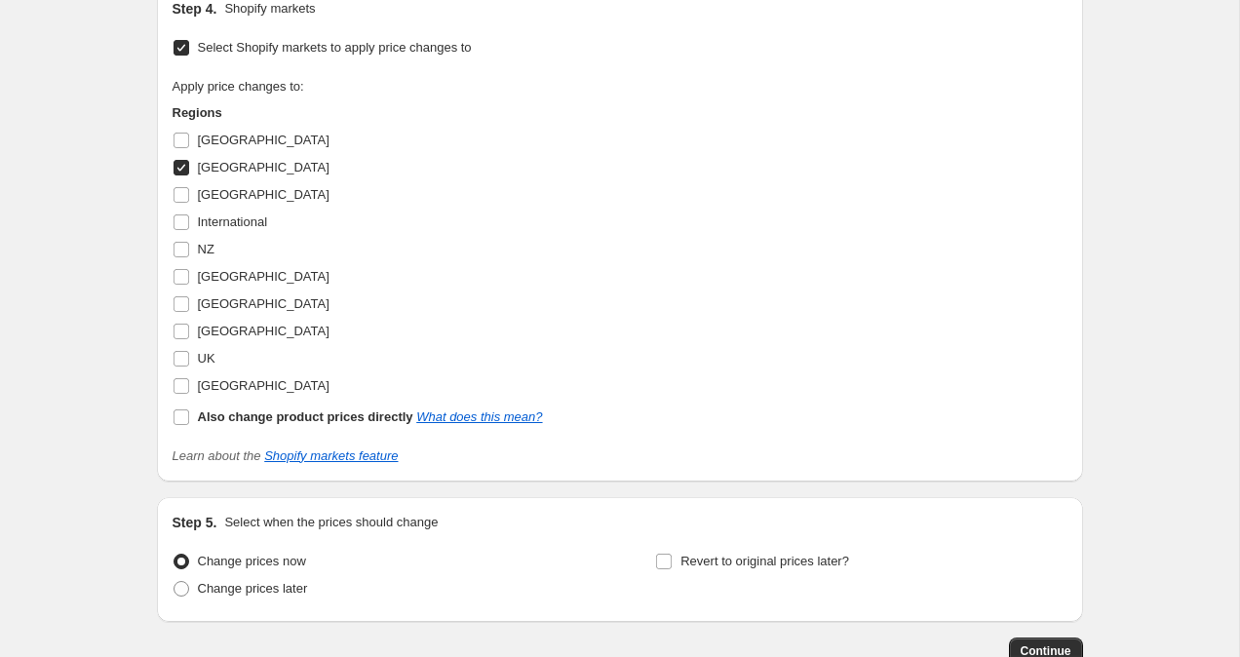
scroll to position [1060, 0]
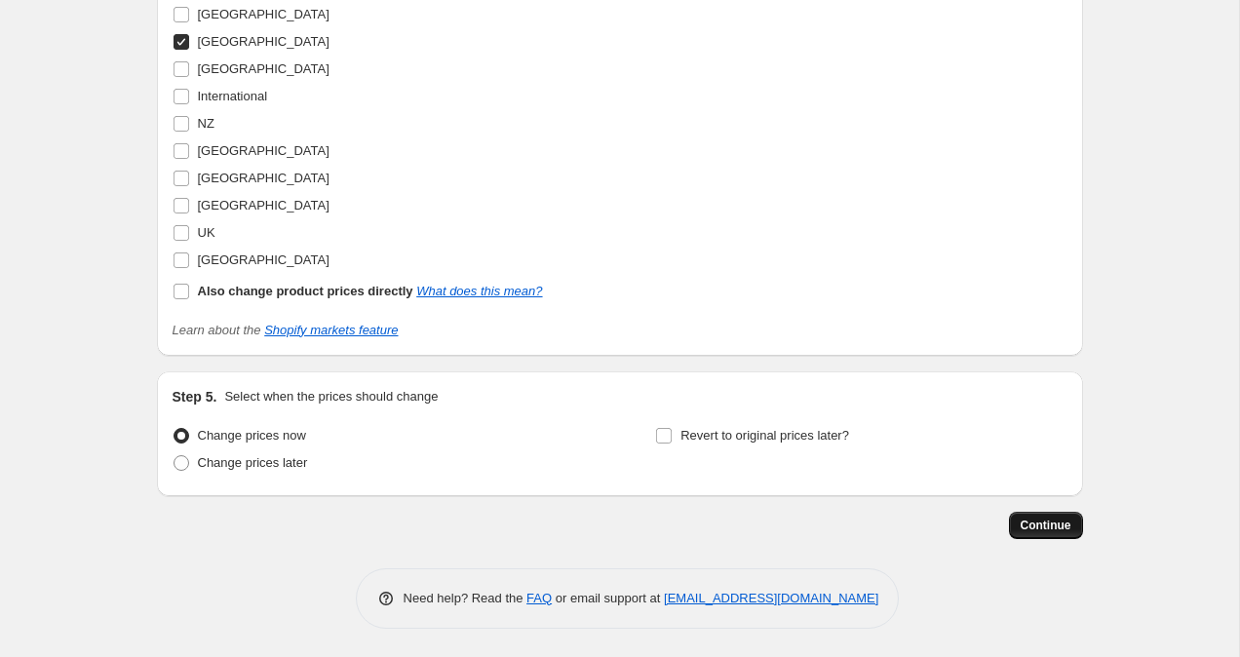
type input "99.95"
click at [1056, 532] on button "Continue" at bounding box center [1046, 525] width 74 height 27
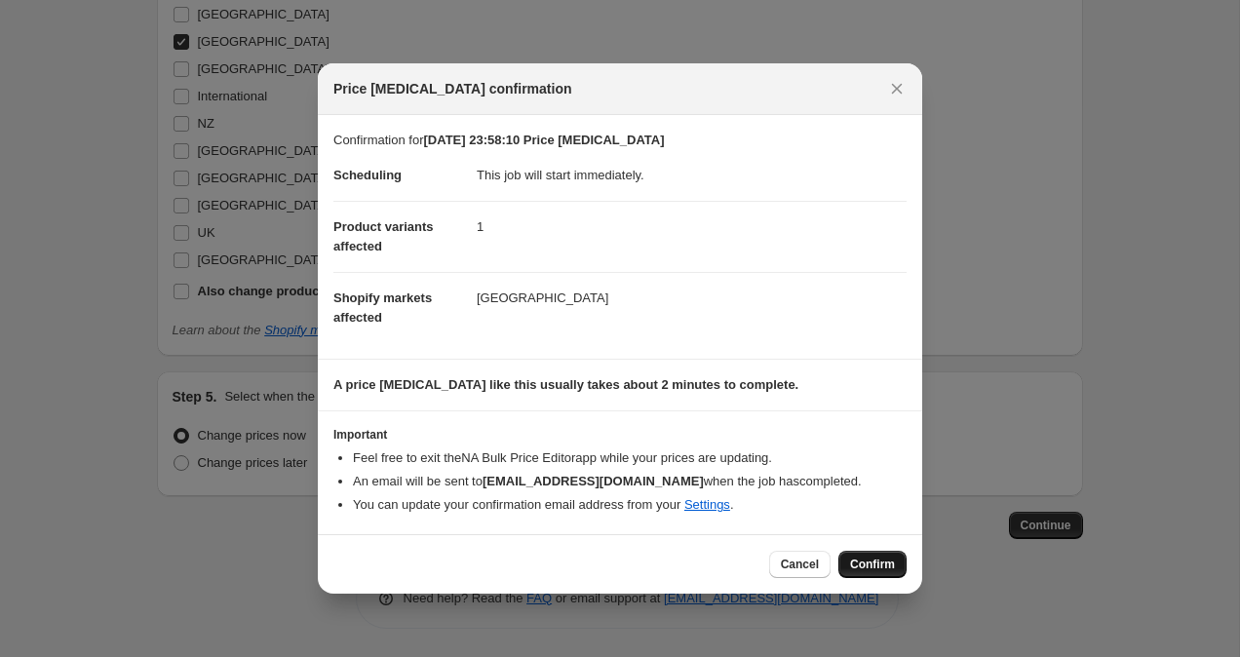
click at [877, 569] on span "Confirm" at bounding box center [872, 565] width 45 height 16
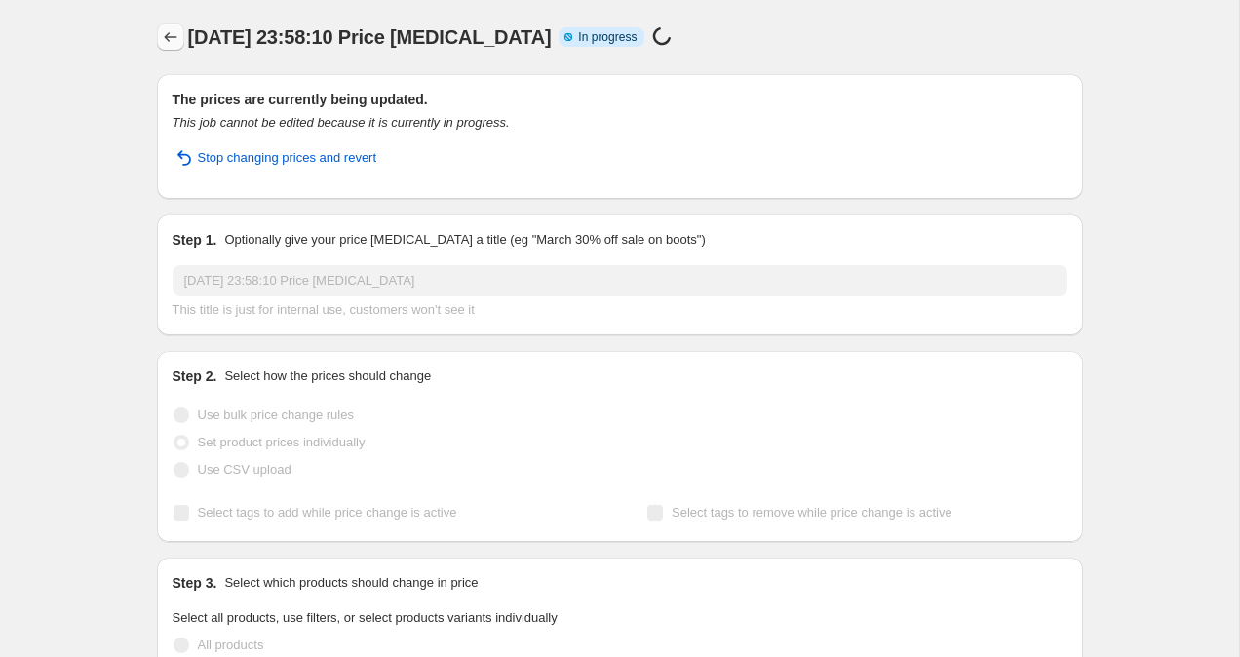
click at [173, 43] on icon "Price change jobs" at bounding box center [171, 37] width 20 height 20
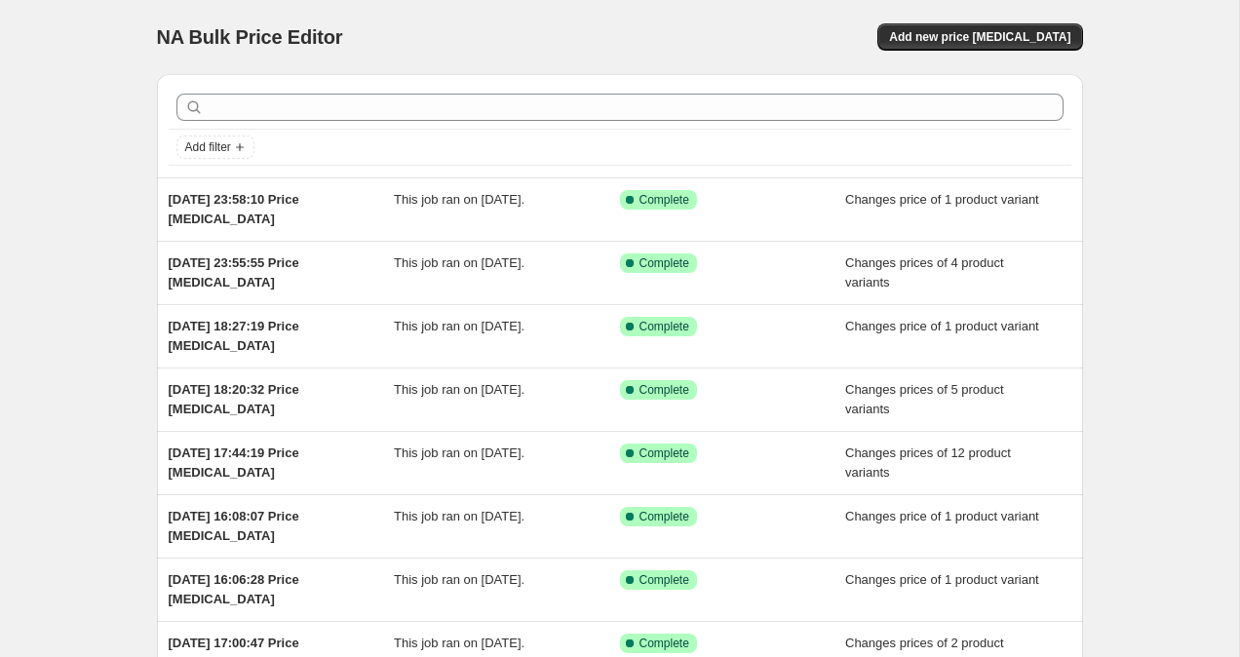
click at [1005, 51] on div "NA Bulk Price Editor. This page is ready NA Bulk Price Editor Add new price cha…" at bounding box center [620, 37] width 926 height 74
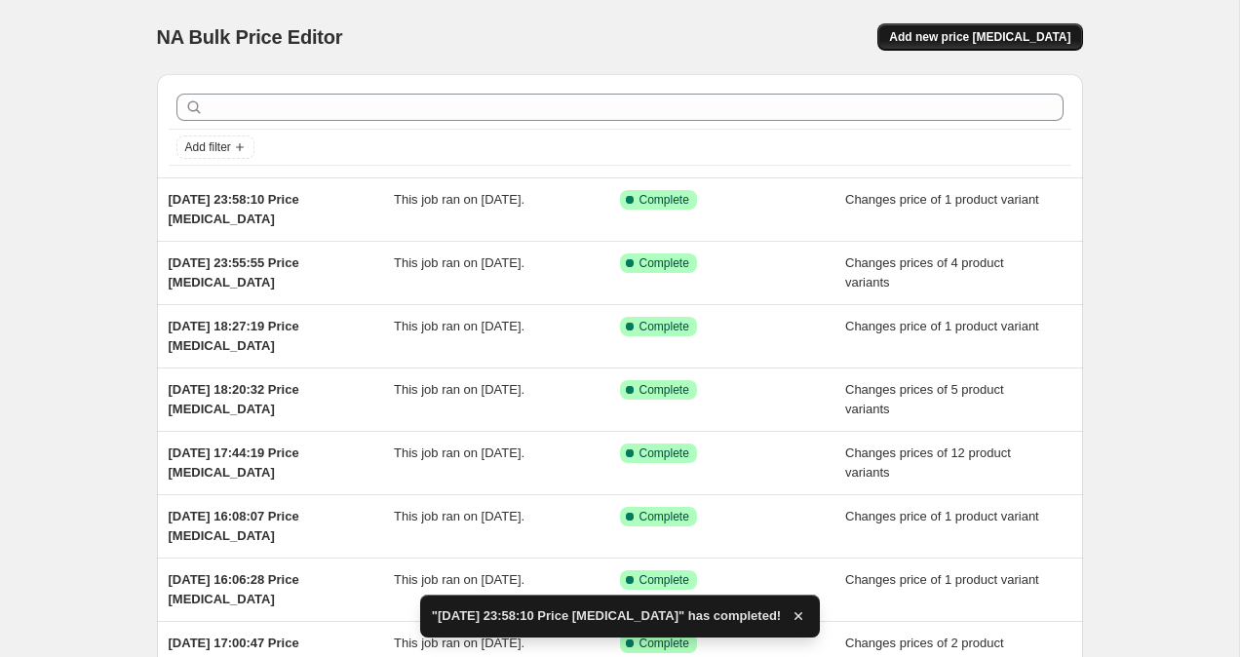
click at [959, 39] on span "Add new price [MEDICAL_DATA]" at bounding box center [979, 37] width 181 height 16
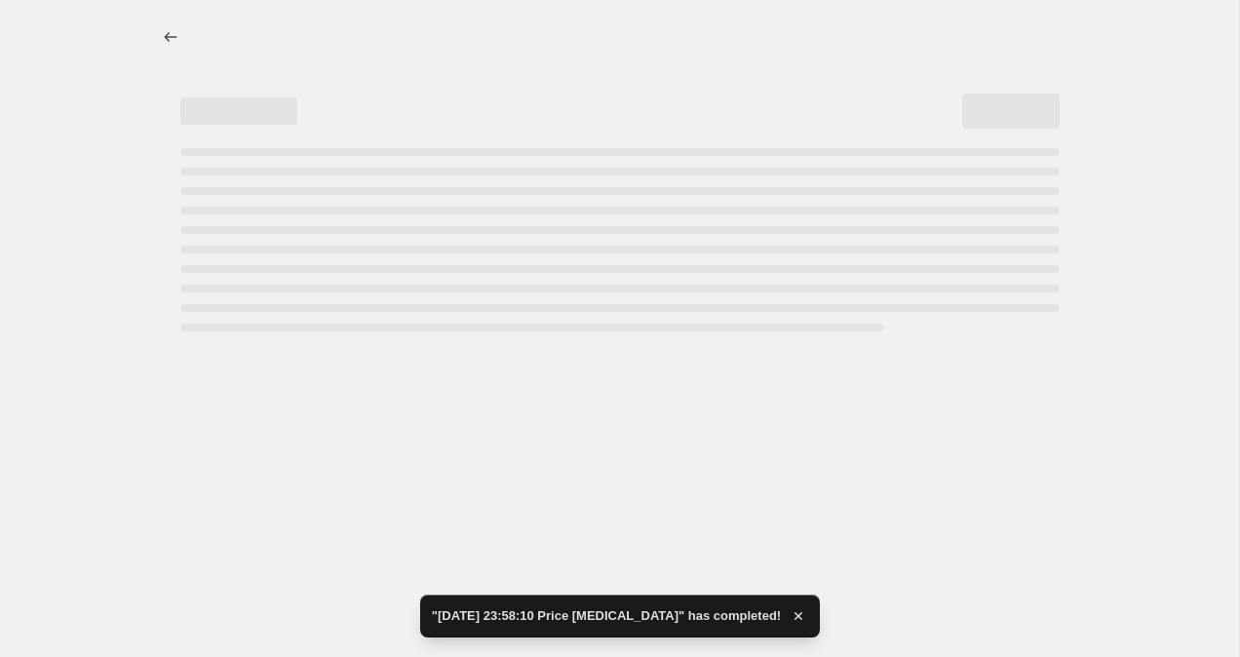
select select "percentage"
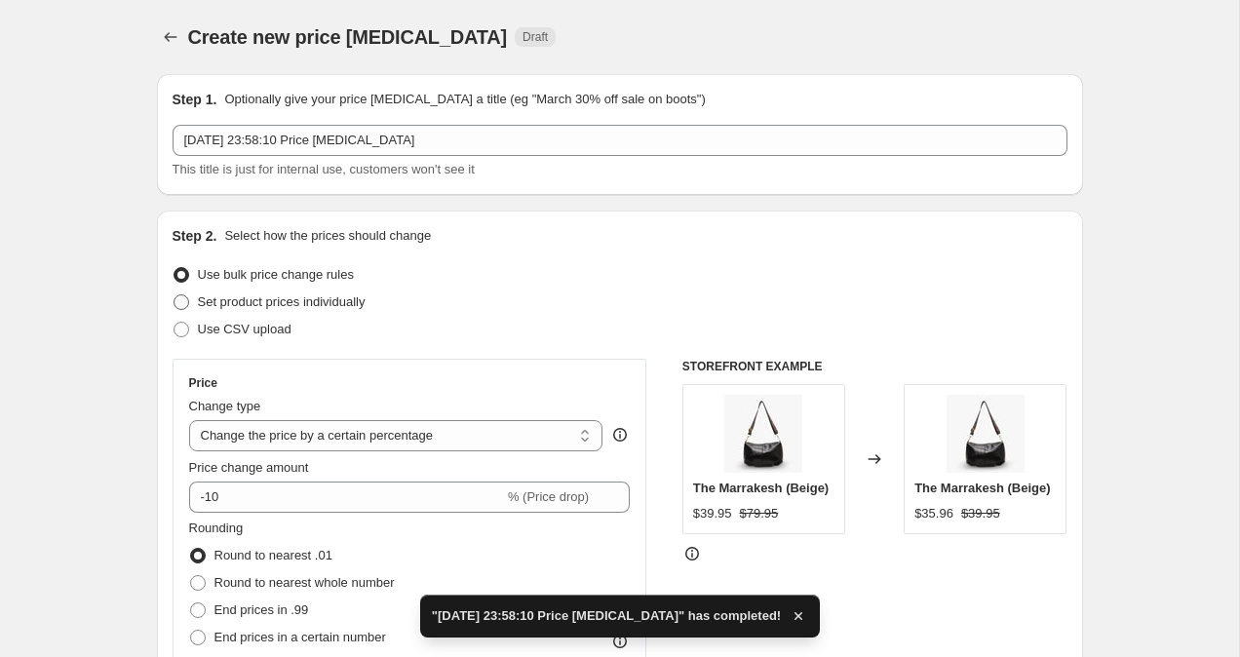
click at [189, 300] on label "Set product prices individually" at bounding box center [269, 302] width 193 height 27
click at [175, 295] on input "Set product prices individually" at bounding box center [174, 294] width 1 height 1
radio input "true"
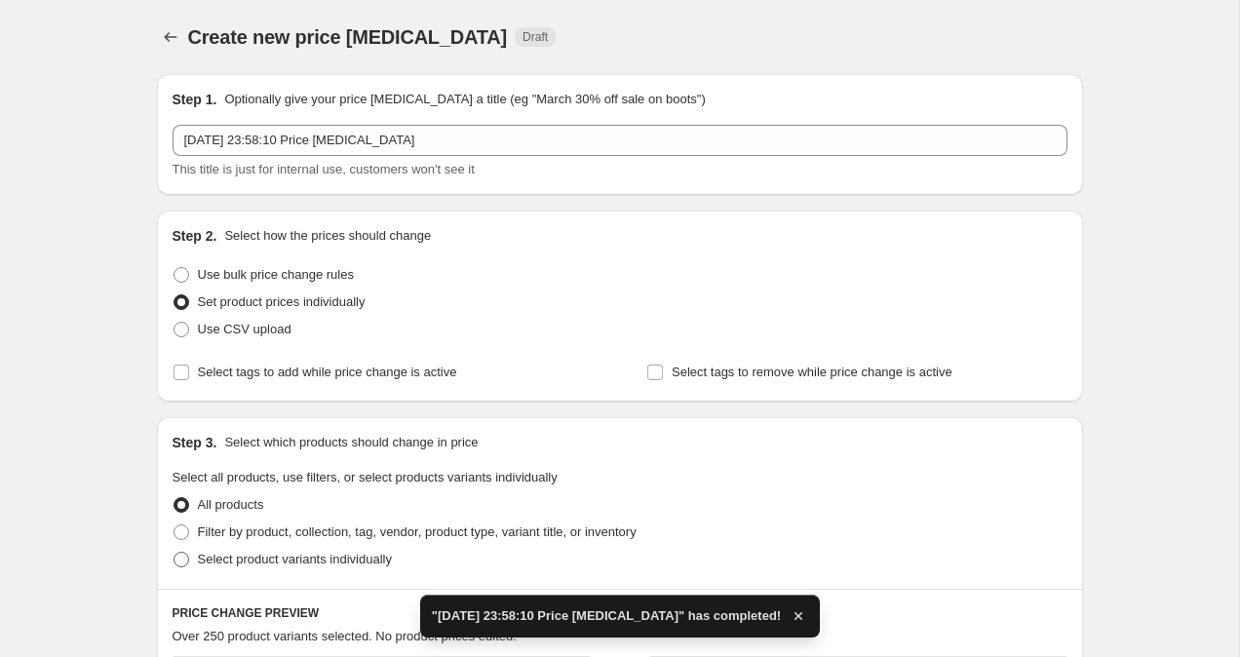
click at [177, 555] on span at bounding box center [182, 560] width 16 height 16
click at [175, 553] on input "Select product variants individually" at bounding box center [174, 552] width 1 height 1
radio input "true"
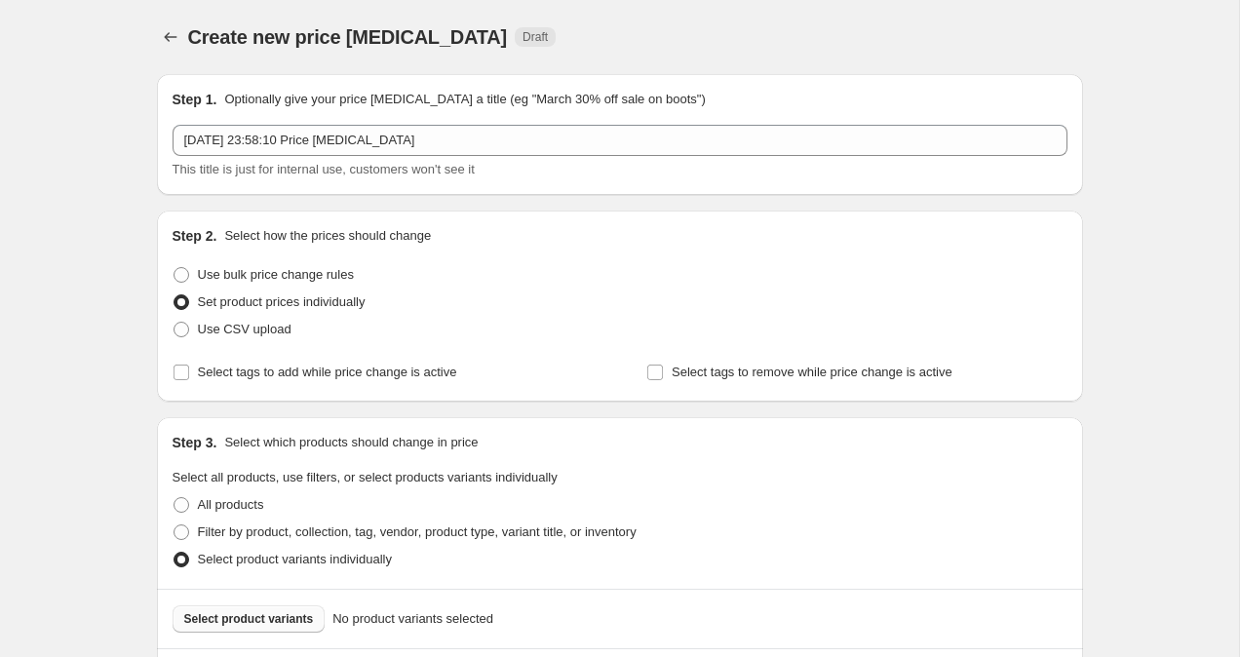
click at [221, 616] on span "Select product variants" at bounding box center [249, 619] width 130 height 16
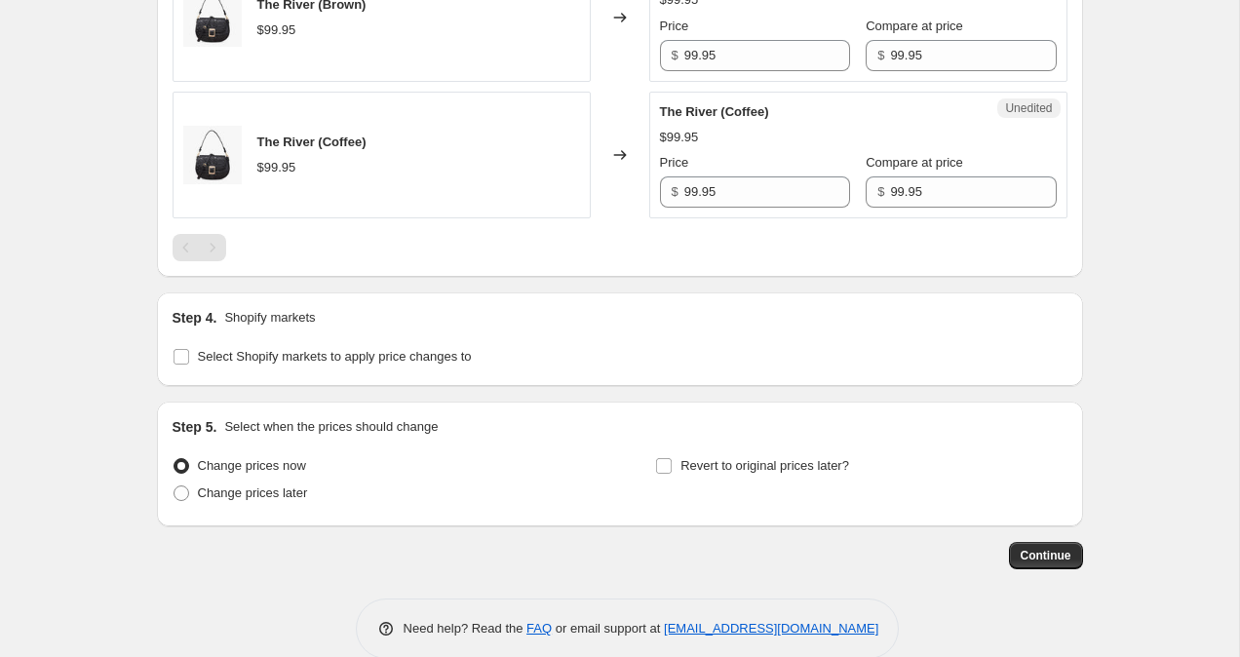
scroll to position [1205, 0]
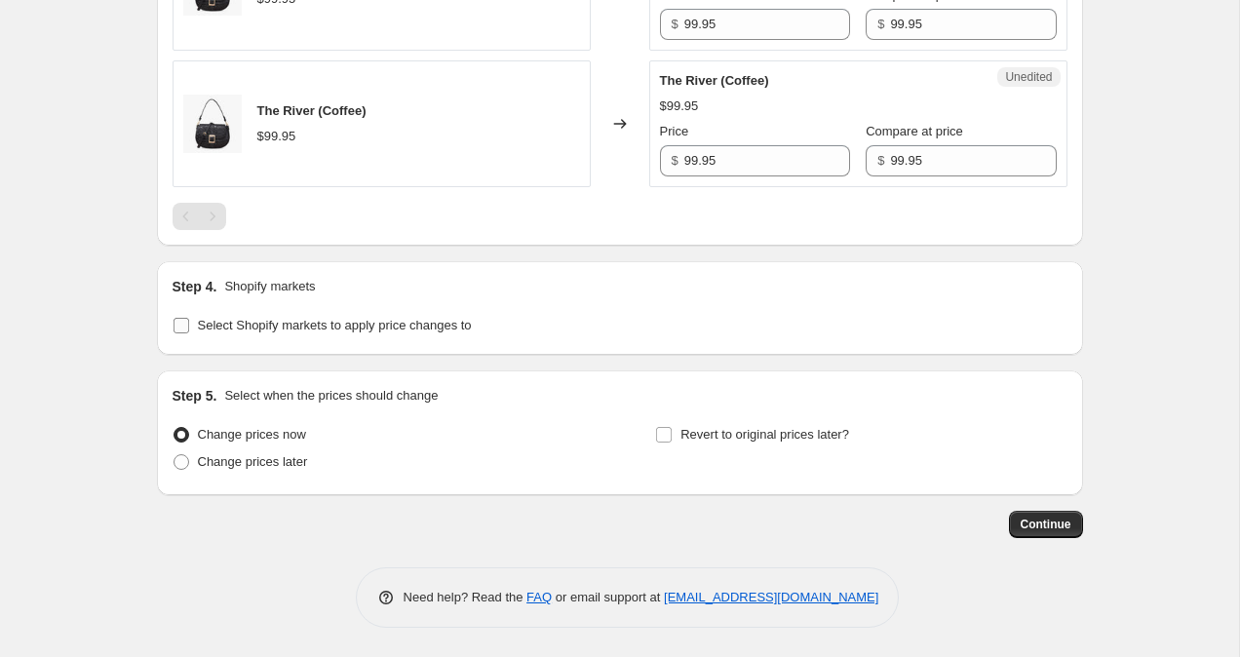
click at [184, 317] on span at bounding box center [182, 326] width 18 height 18
click at [184, 318] on input "Select Shopify markets to apply price changes to" at bounding box center [182, 326] width 16 height 16
checkbox input "true"
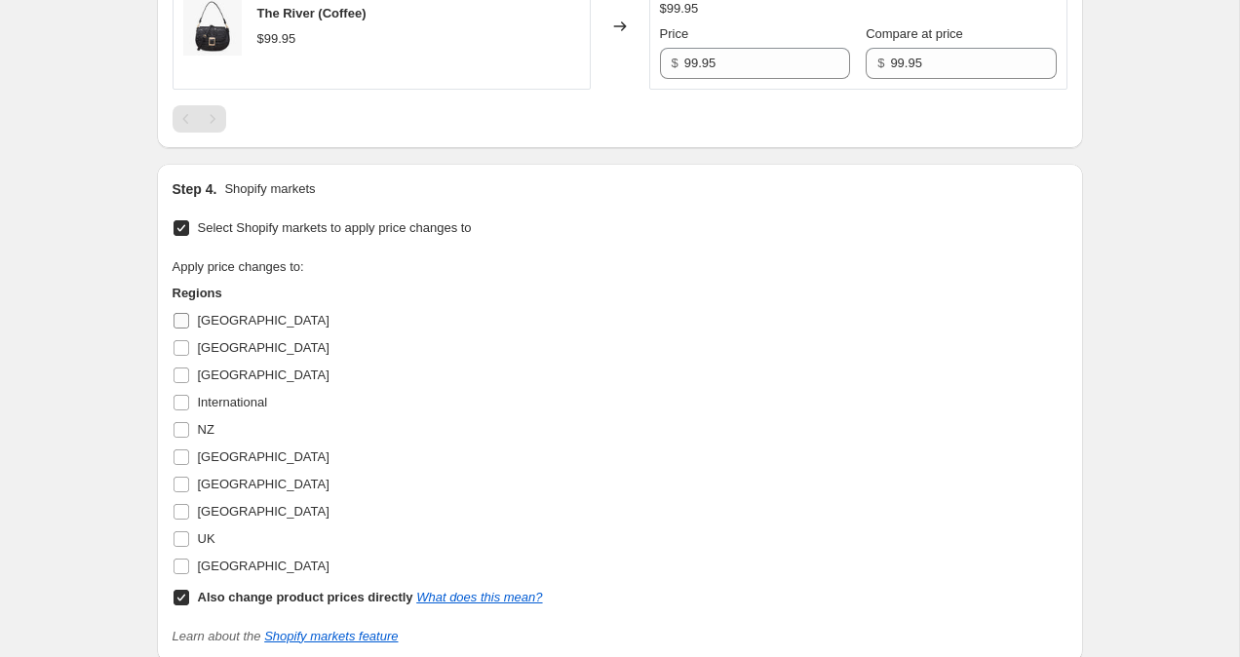
scroll to position [1316, 0]
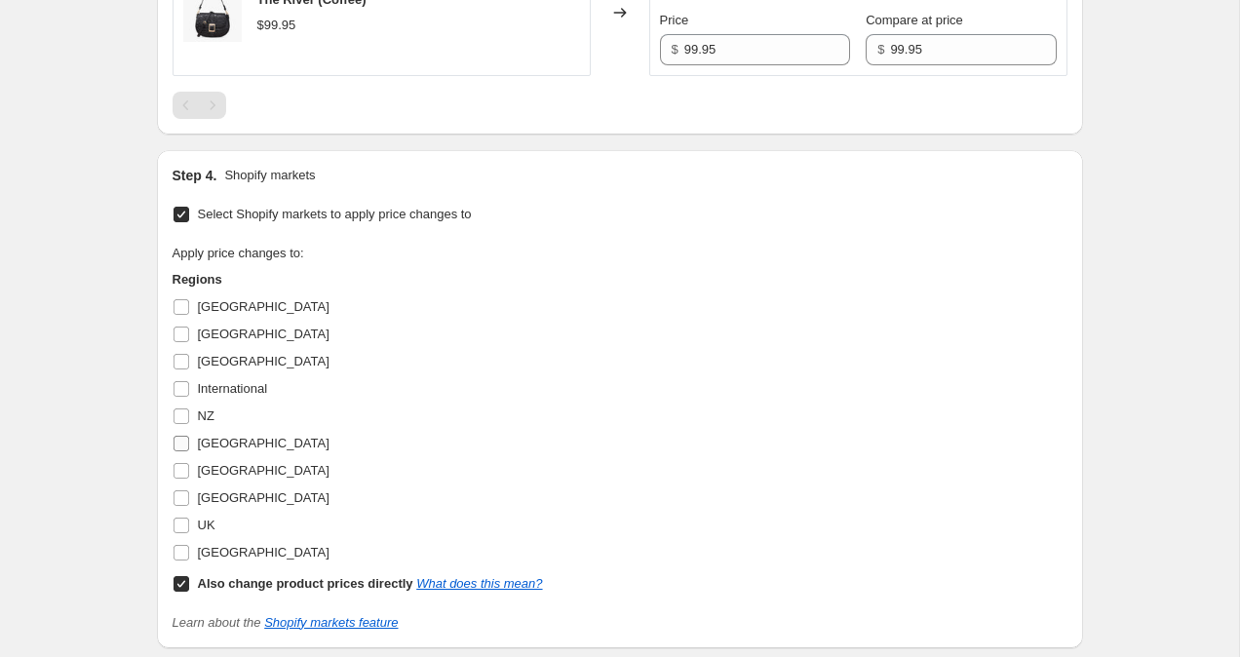
click at [192, 440] on label "[GEOGRAPHIC_DATA]" at bounding box center [251, 443] width 157 height 27
click at [189, 440] on input "[GEOGRAPHIC_DATA]" at bounding box center [182, 444] width 16 height 16
checkbox input "true"
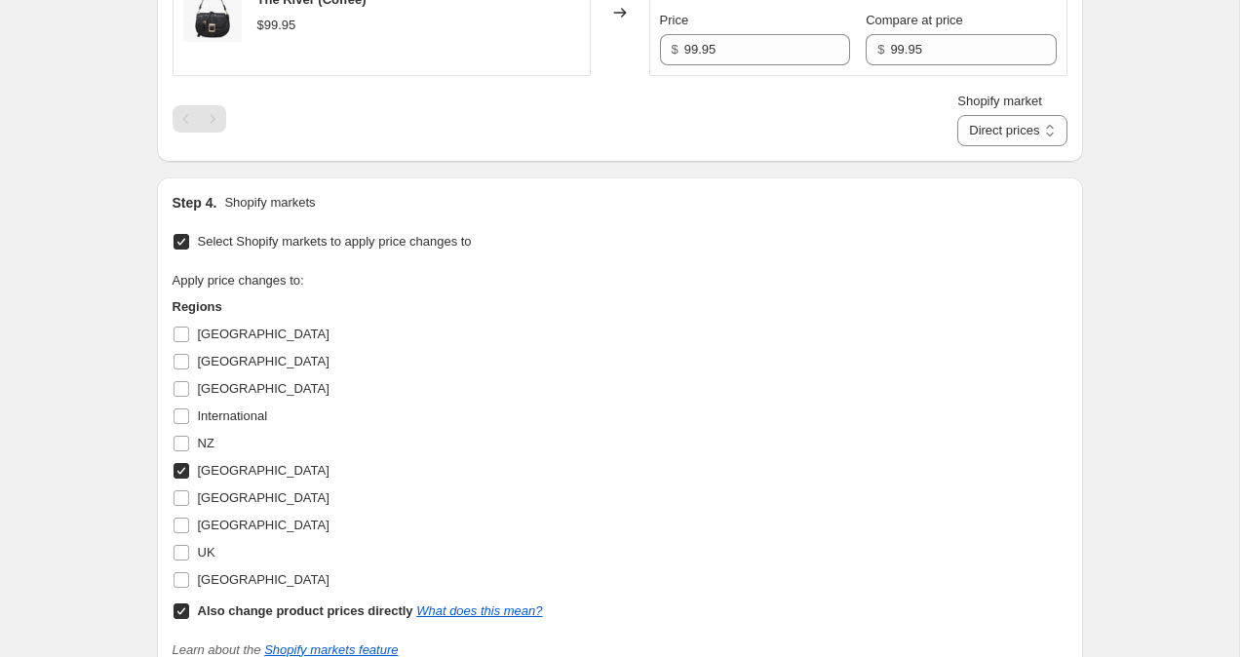
click at [188, 605] on input "Also change product prices directly What does this mean?" at bounding box center [182, 612] width 16 height 16
checkbox input "false"
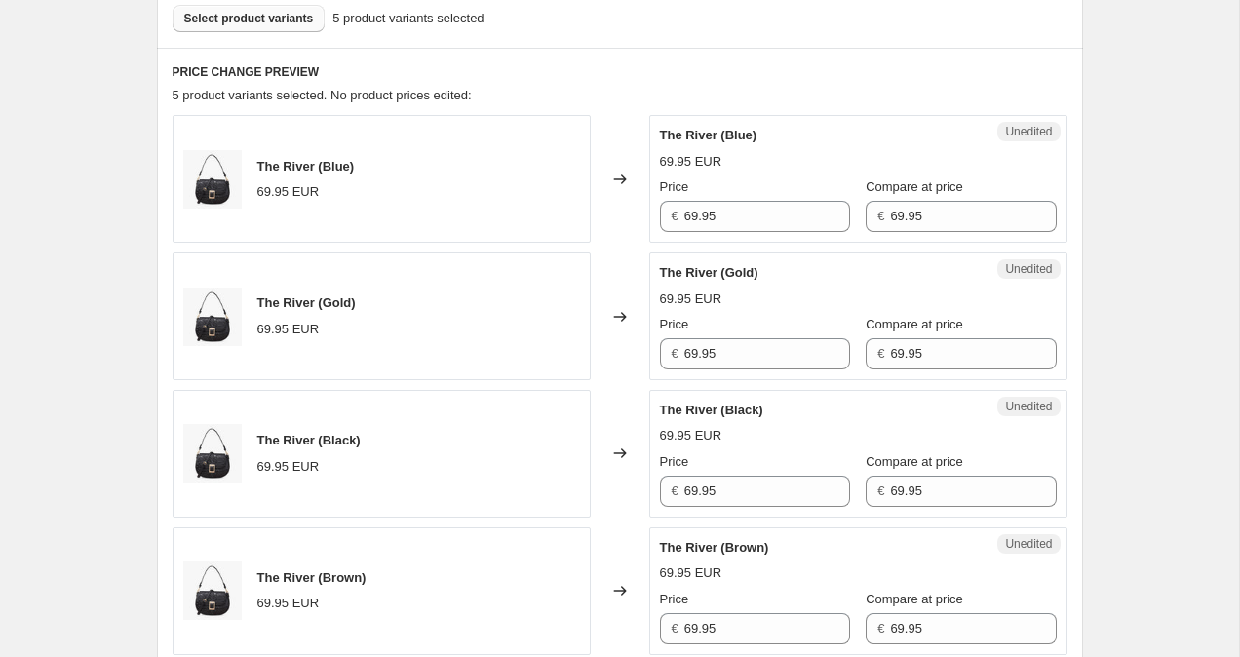
scroll to position [602, 0]
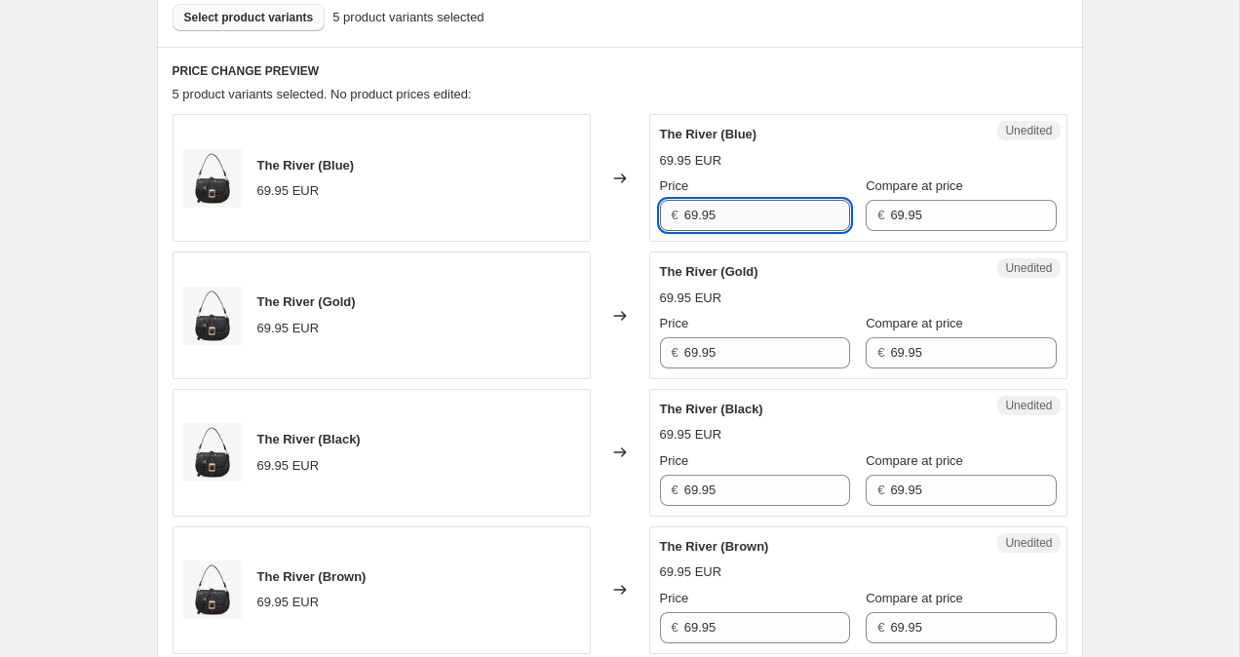
click at [694, 210] on input "69.95" at bounding box center [767, 215] width 166 height 31
type input "59.95"
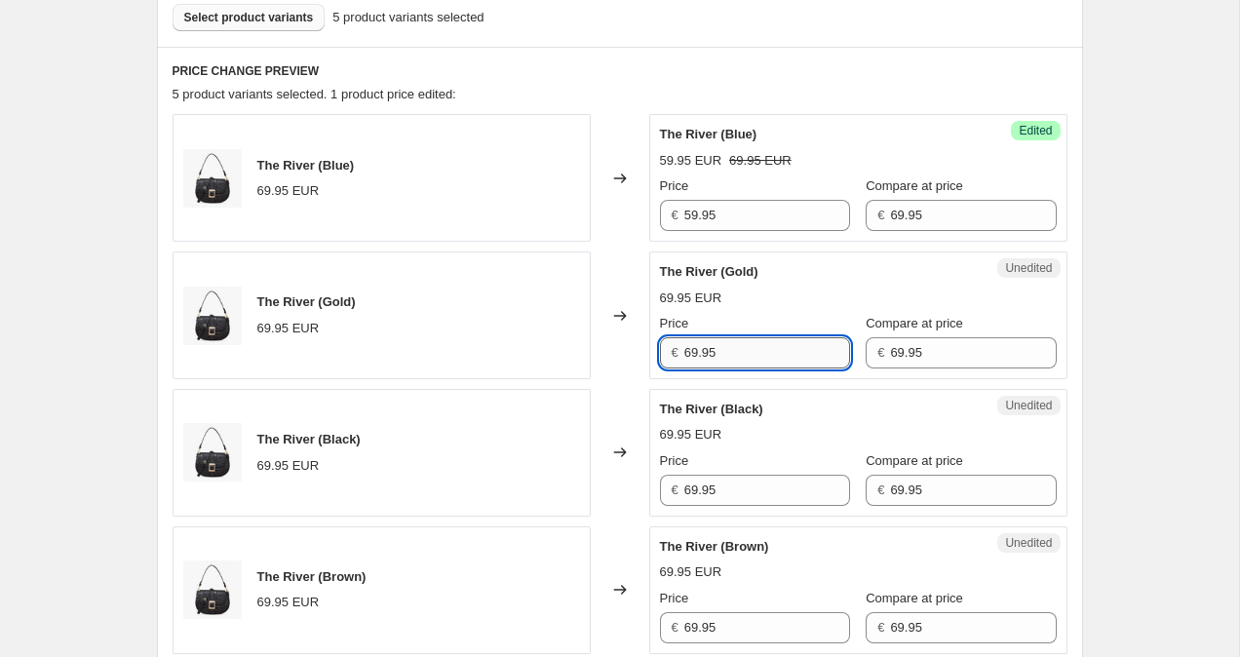
click at [694, 344] on input "69.95" at bounding box center [767, 352] width 166 height 31
type input "59.95"
click at [690, 482] on input "69.95" at bounding box center [767, 490] width 166 height 31
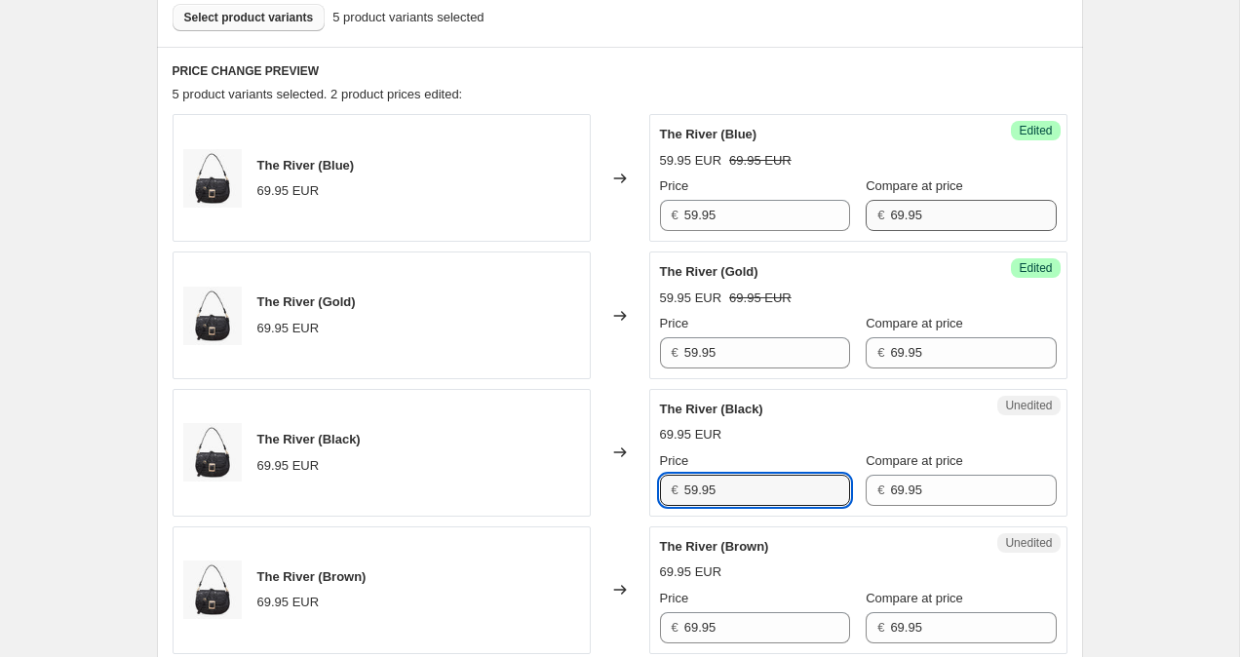
type input "59.95"
click at [890, 209] on input "69.95" at bounding box center [973, 215] width 166 height 31
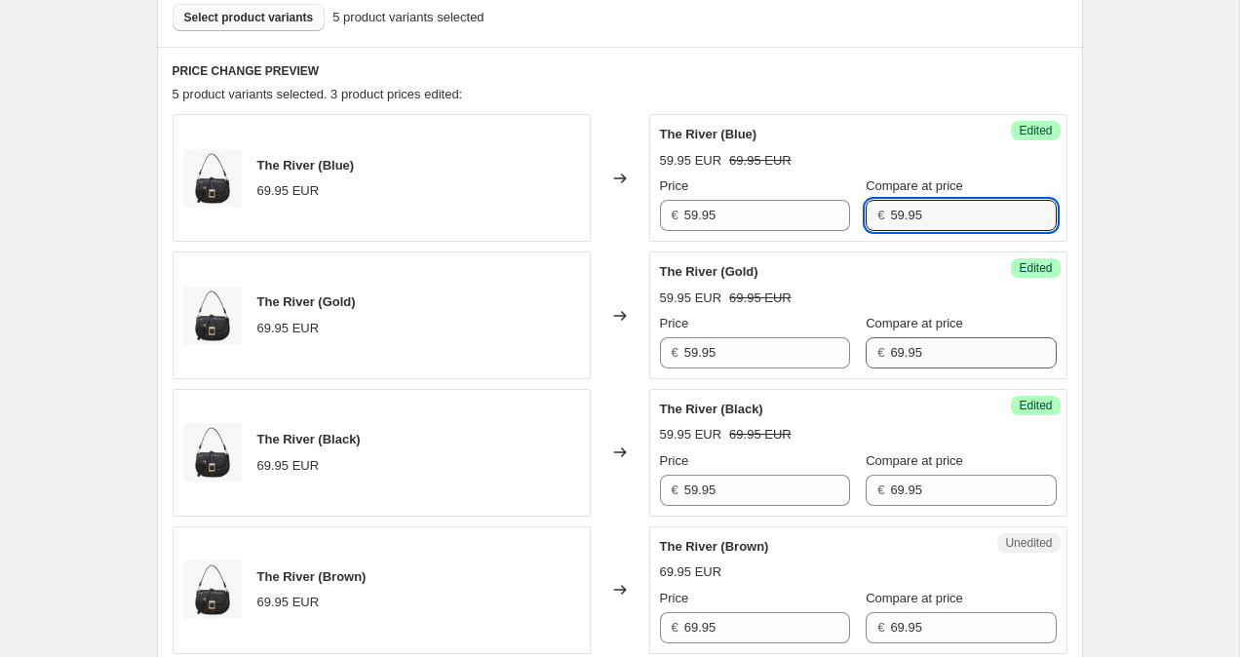
type input "59.95"
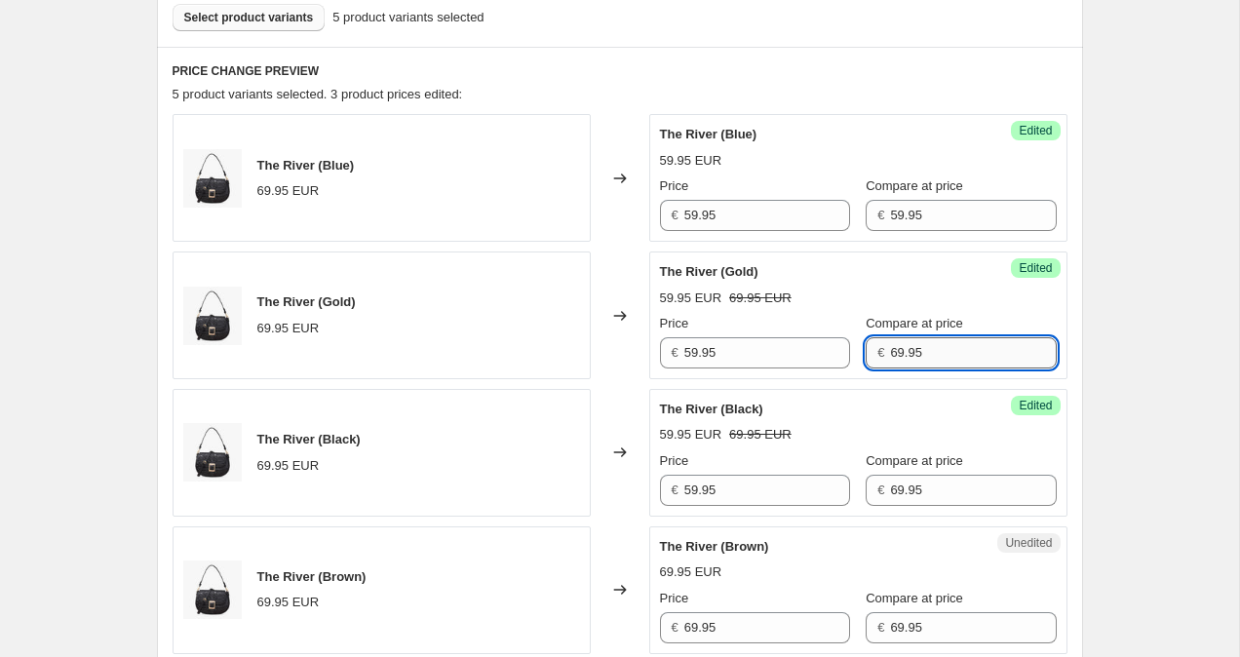
click at [890, 346] on input "69.95" at bounding box center [973, 352] width 166 height 31
type input "59.95"
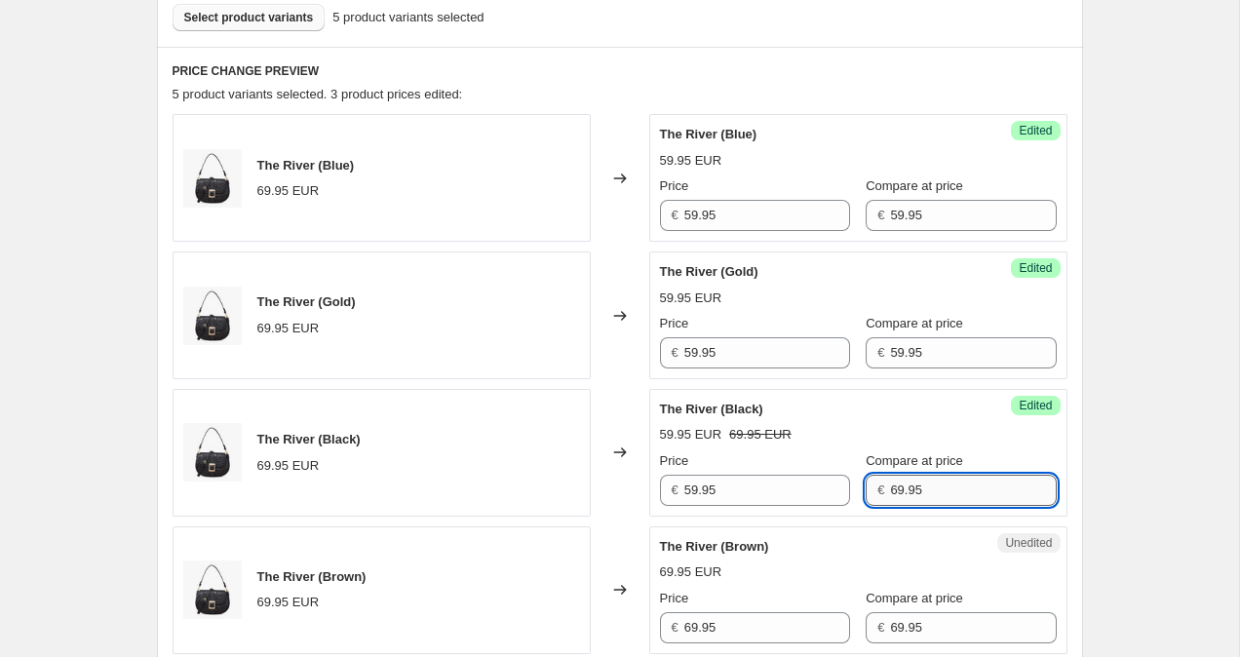
click at [890, 491] on input "69.95" at bounding box center [973, 490] width 166 height 31
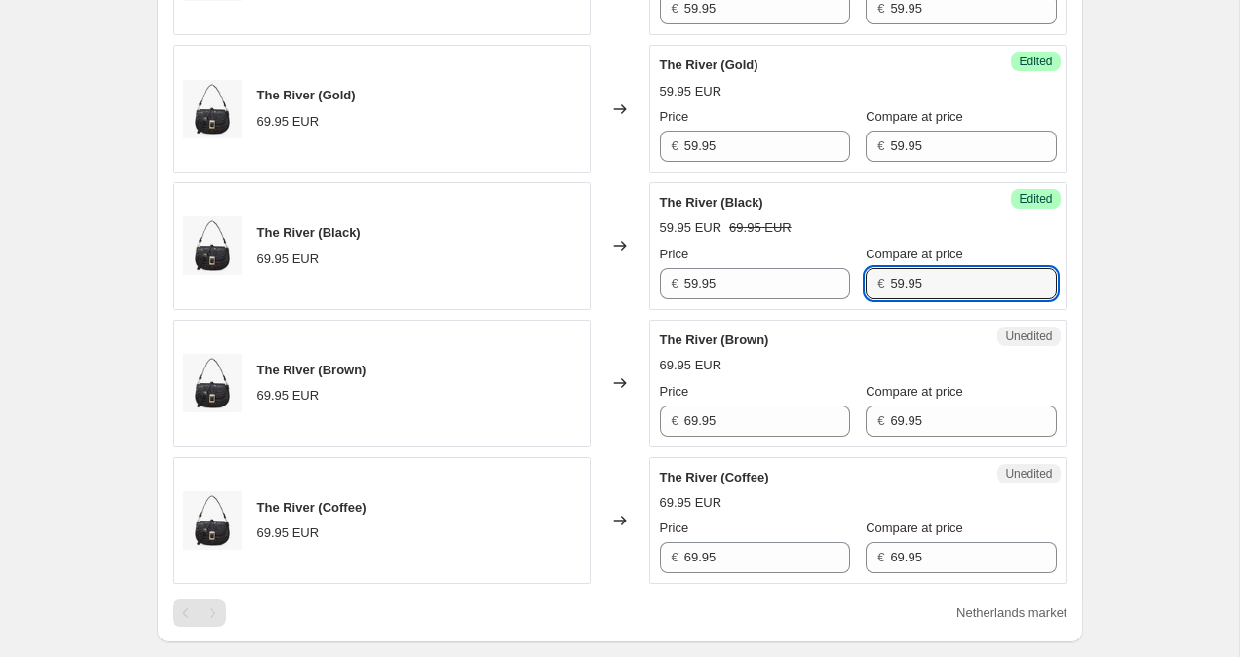
scroll to position [816, 0]
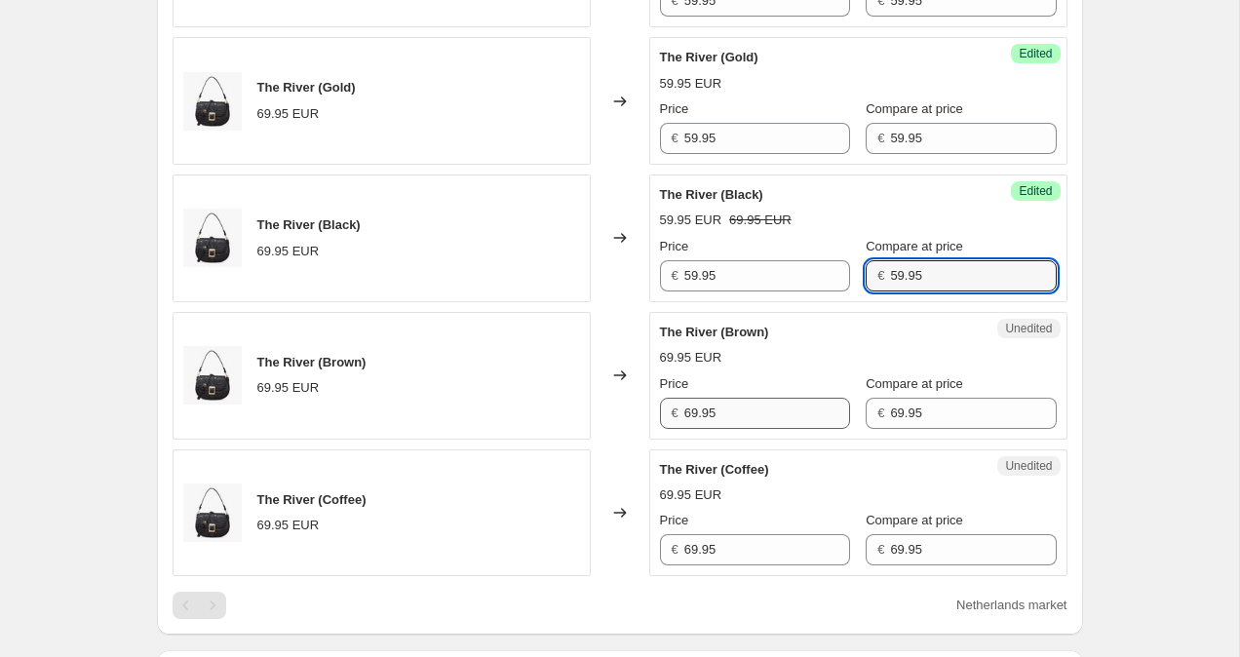
type input "59.95"
click at [693, 419] on input "69.95" at bounding box center [767, 413] width 166 height 31
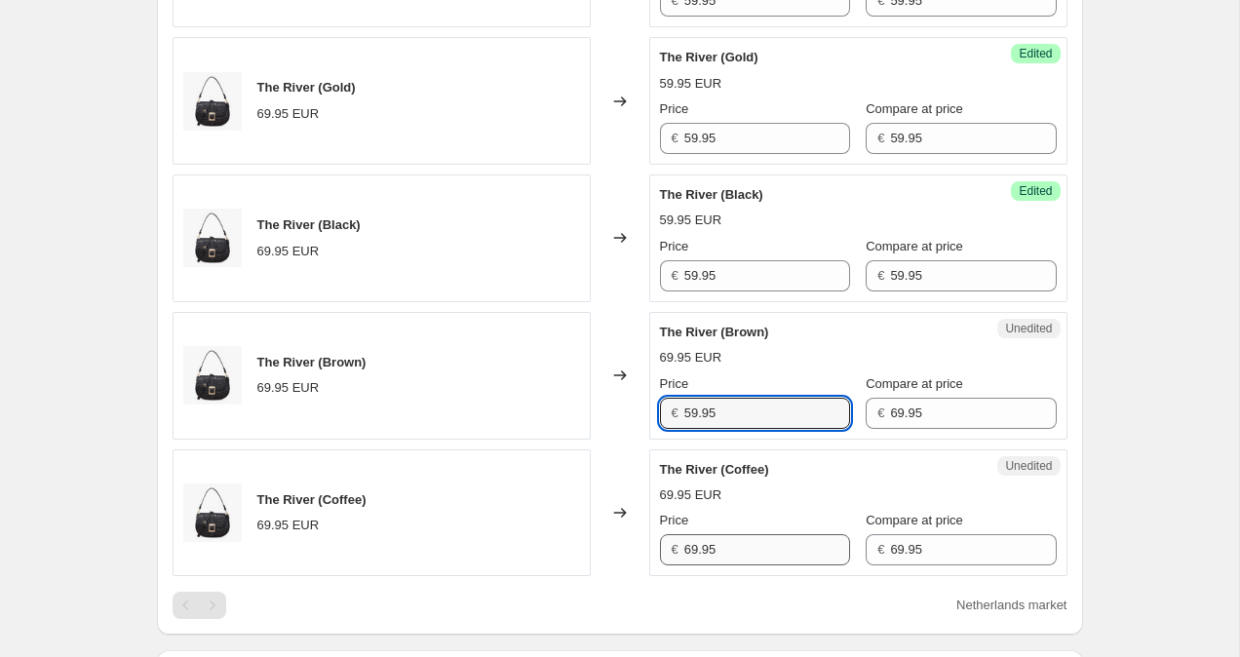
type input "59.95"
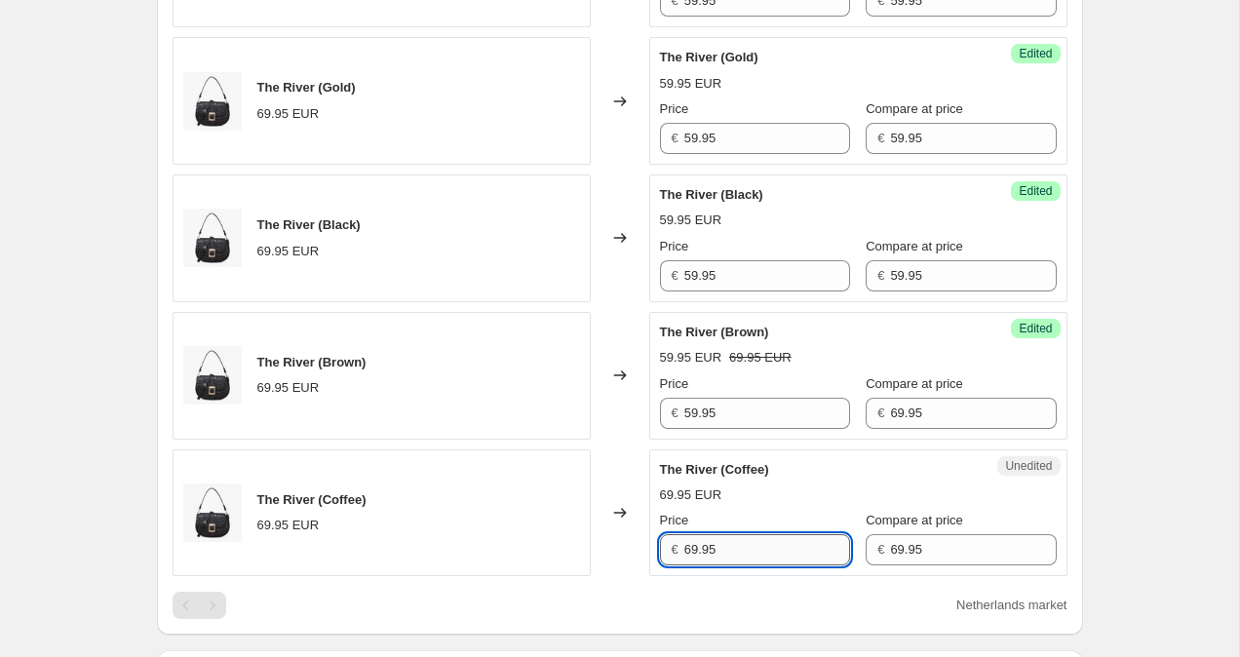
click at [693, 550] on input "69.95" at bounding box center [767, 549] width 166 height 31
type input "59.95"
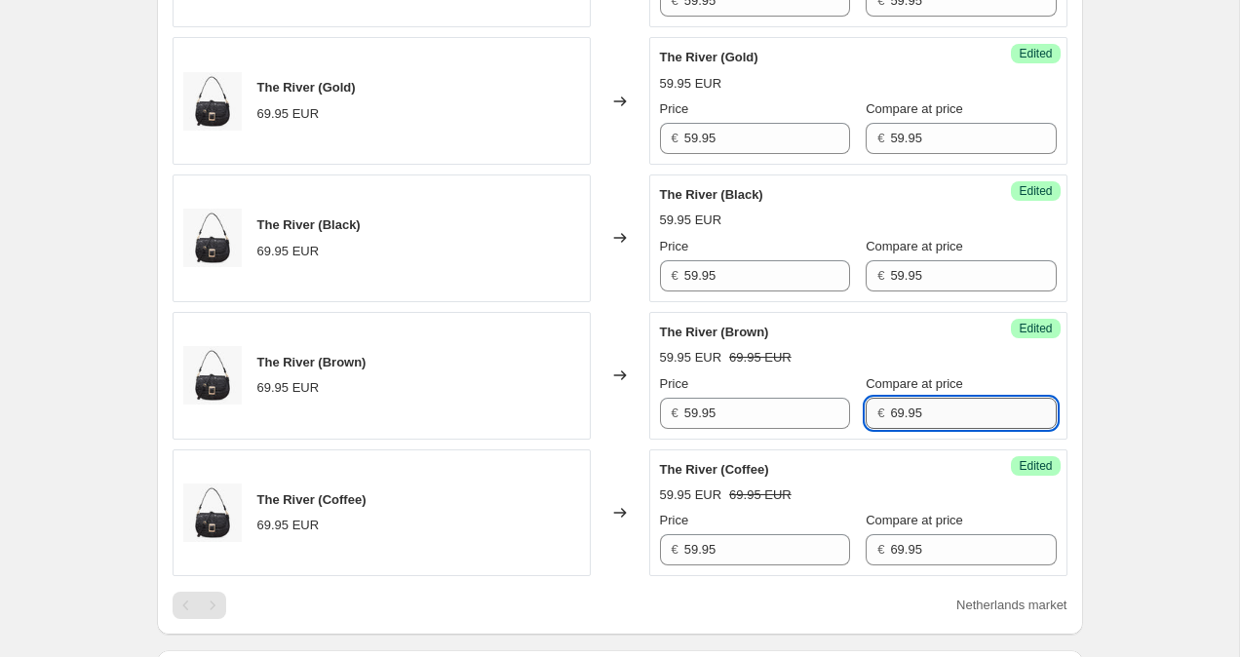
click at [890, 410] on input "69.95" at bounding box center [973, 413] width 166 height 31
type input "59.95"
click at [890, 549] on input "69.95" at bounding box center [973, 549] width 166 height 31
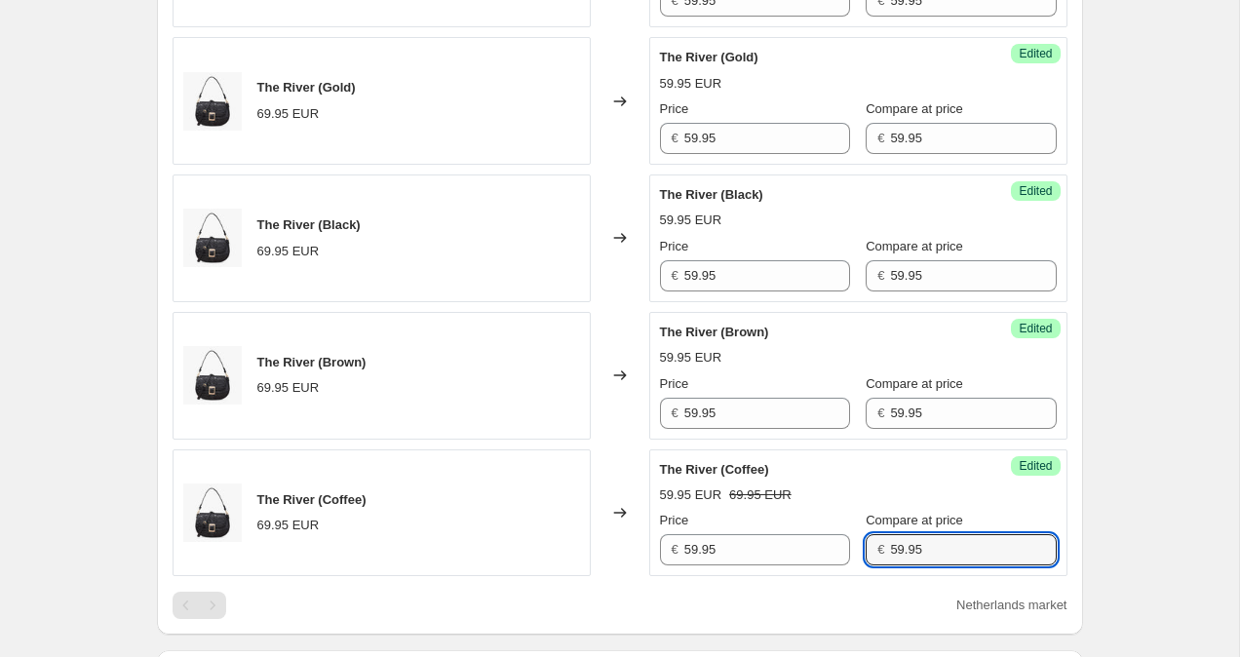
type input "59.95"
click at [1178, 457] on div "Create new price change job. This page is ready Create new price change job Dra…" at bounding box center [619, 317] width 1239 height 2267
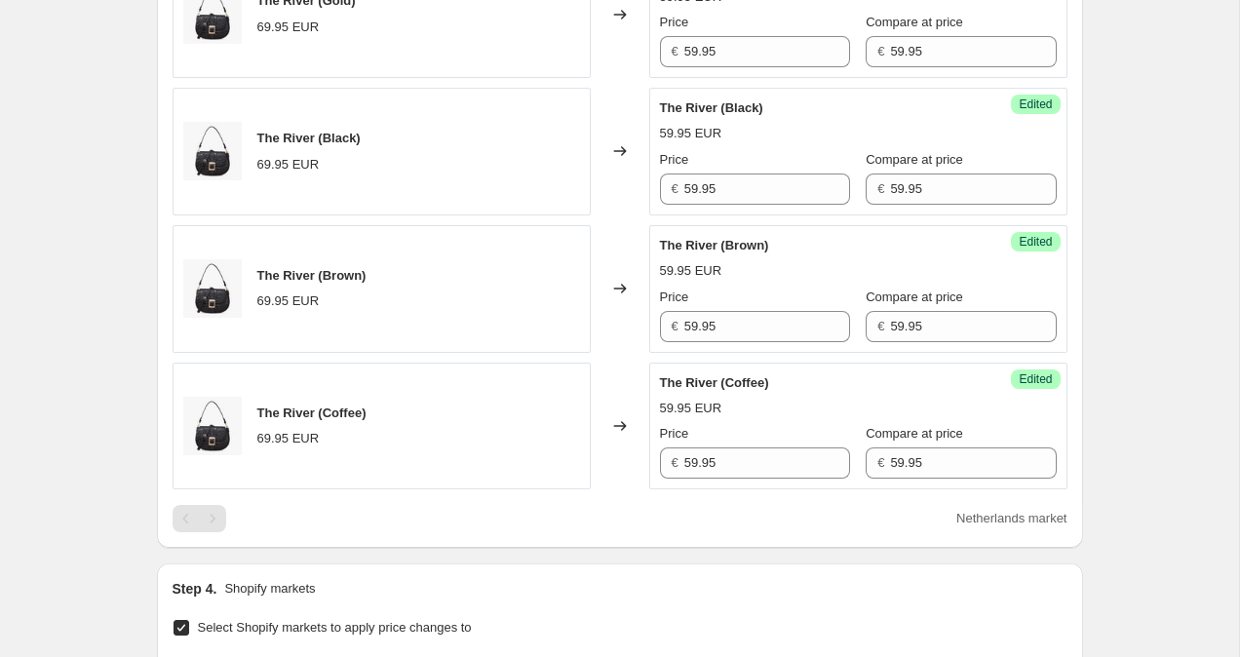
scroll to position [1610, 0]
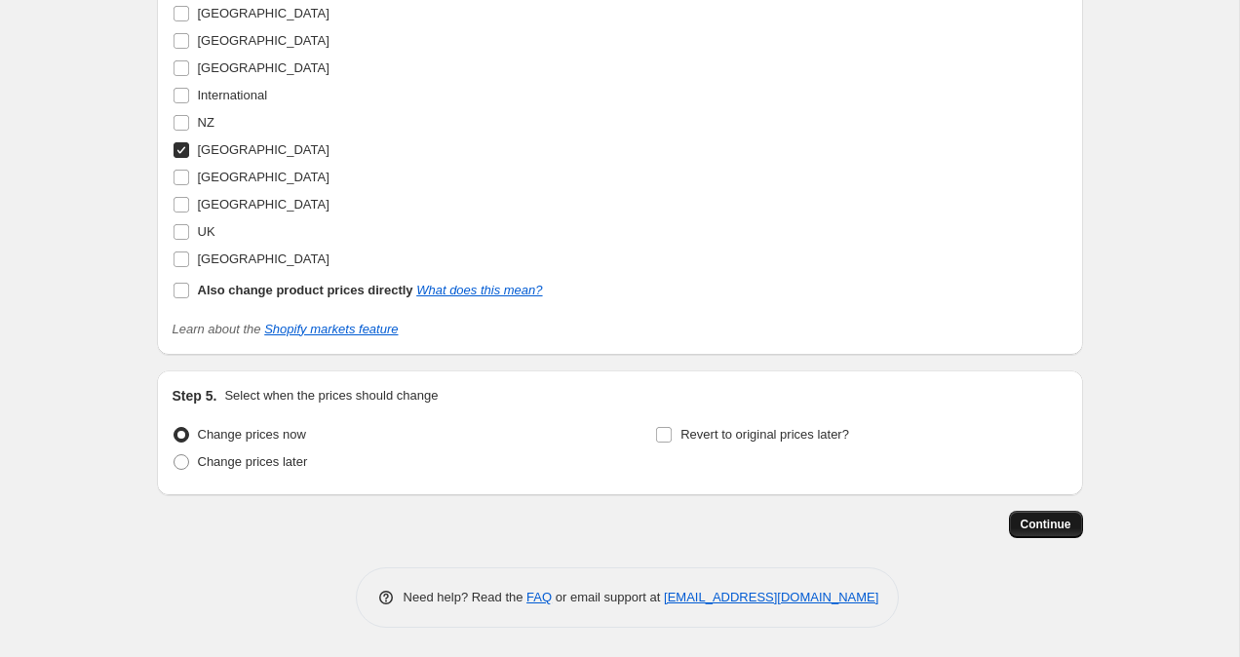
click at [1070, 517] on span "Continue" at bounding box center [1046, 525] width 51 height 16
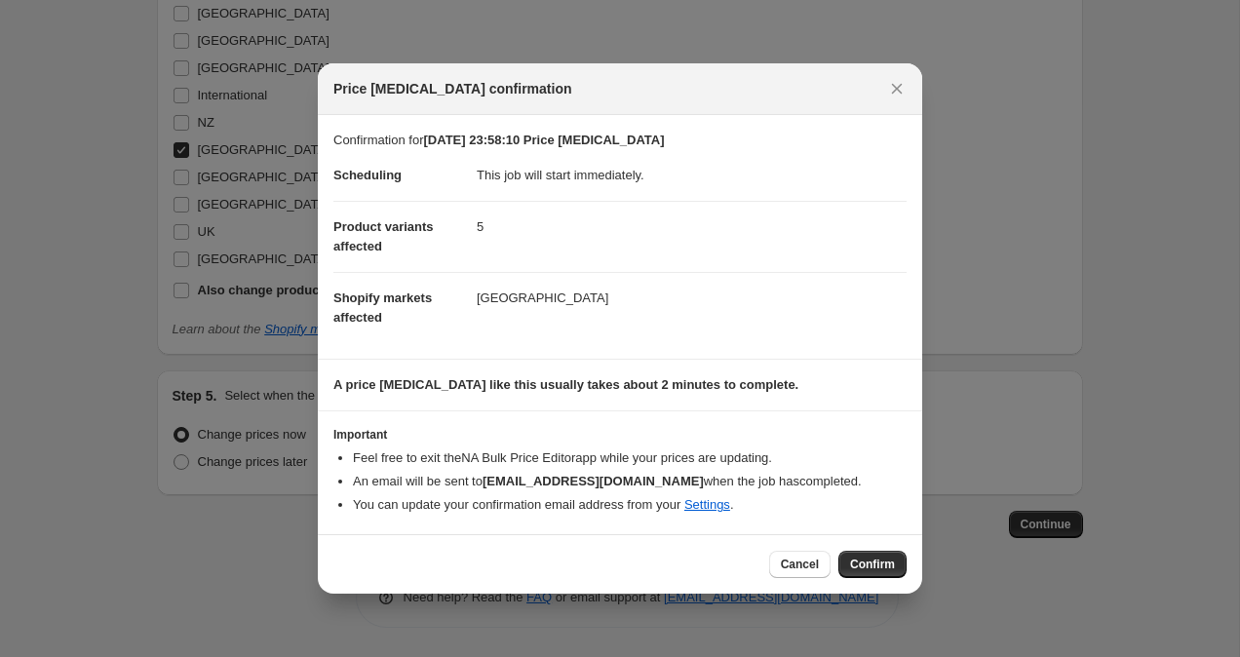
click at [864, 570] on span "Confirm" at bounding box center [872, 565] width 45 height 16
